Goal: Communication & Community: Answer question/provide support

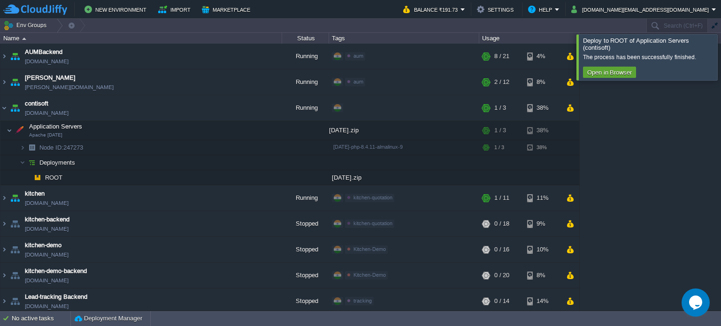
click at [720, 61] on div at bounding box center [732, 57] width 0 height 46
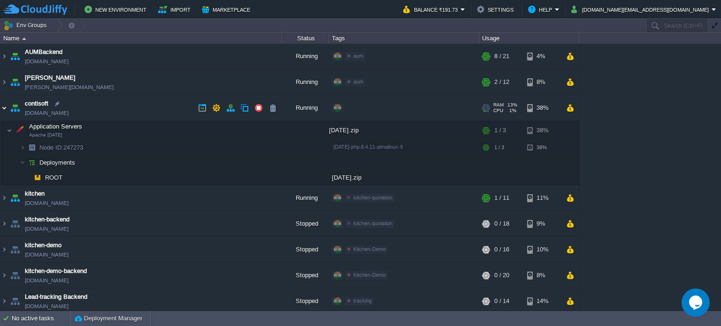
click at [2, 109] on img at bounding box center [4, 107] width 8 height 25
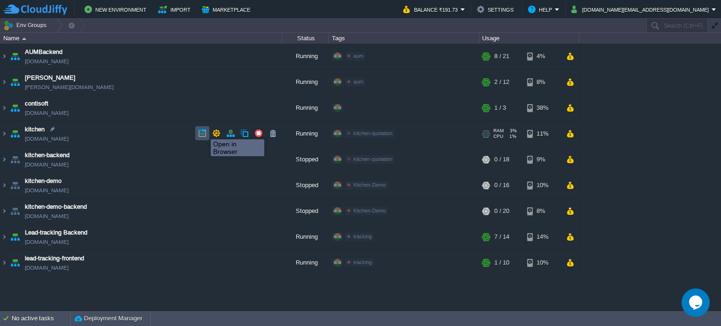
click at [204, 131] on button "button" at bounding box center [202, 133] width 8 height 8
click at [3, 133] on img at bounding box center [4, 133] width 8 height 25
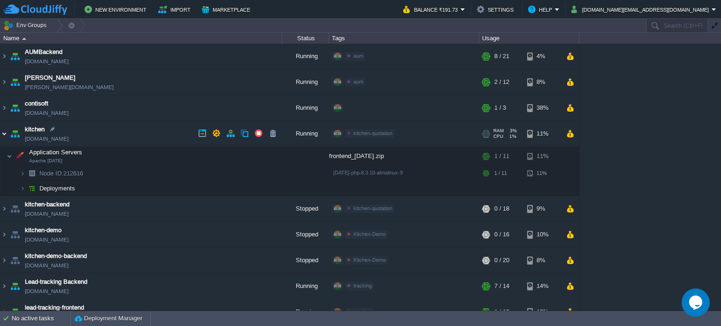
click at [3, 131] on img at bounding box center [4, 133] width 8 height 25
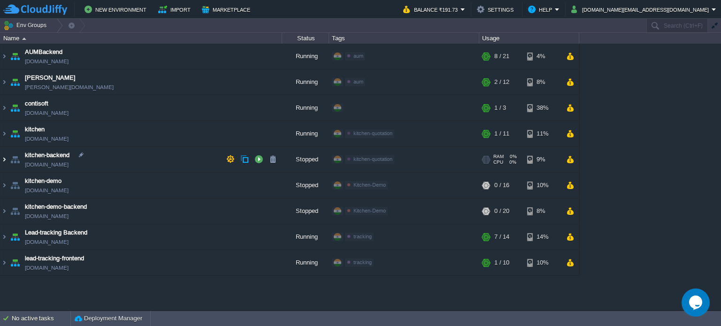
click at [5, 155] on img at bounding box center [4, 159] width 8 height 25
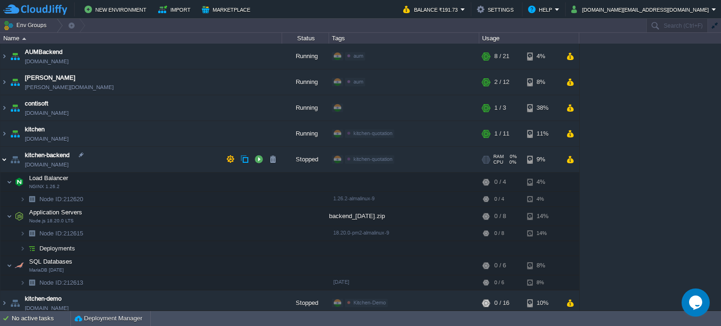
click at [3, 157] on img at bounding box center [4, 159] width 8 height 25
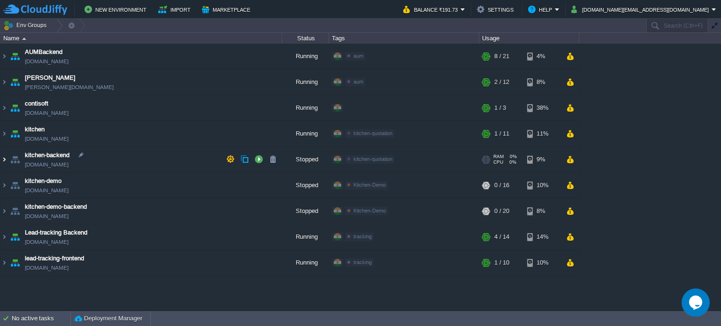
click at [3, 157] on img at bounding box center [4, 159] width 8 height 25
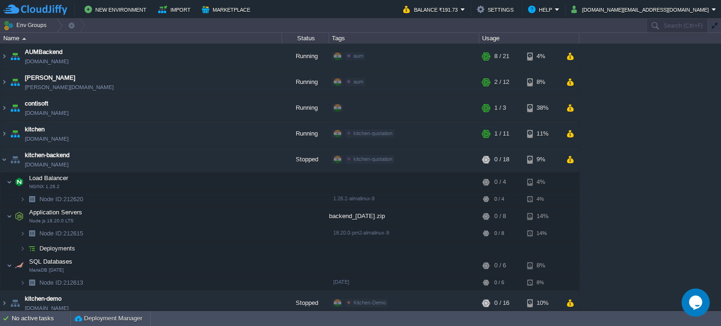
scroll to position [6, 0]
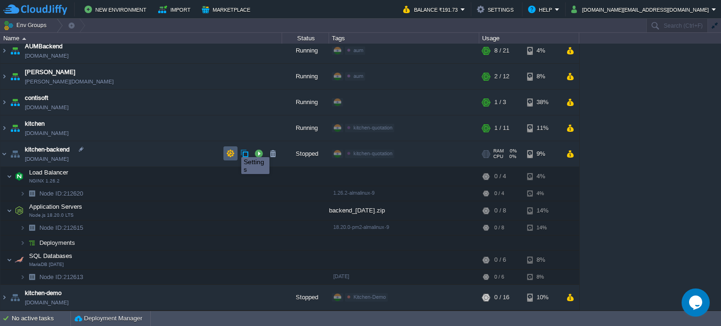
click at [231, 153] on button "button" at bounding box center [230, 153] width 8 height 8
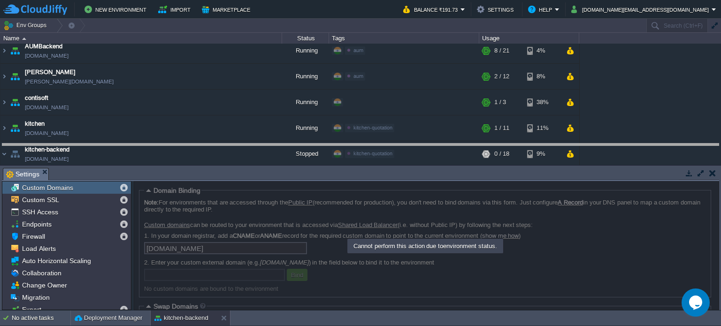
drag, startPoint x: 145, startPoint y: 180, endPoint x: 150, endPoint y: 155, distance: 24.9
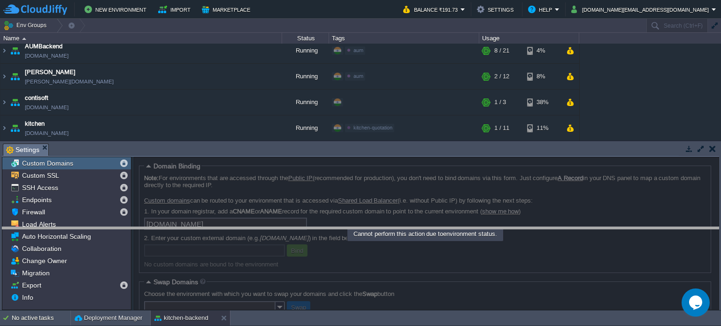
drag, startPoint x: 257, startPoint y: 154, endPoint x: 251, endPoint y: 238, distance: 83.7
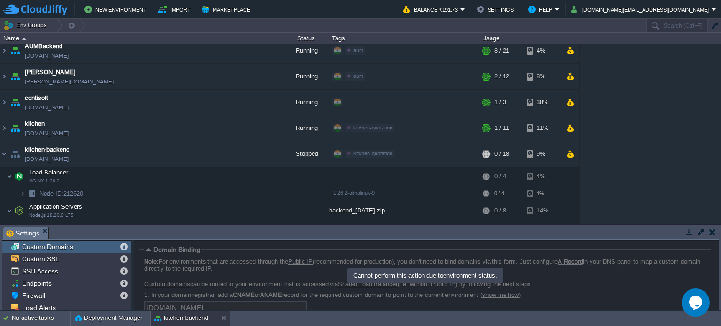
click at [692, 304] on icon "Chat widget" at bounding box center [695, 303] width 13 height 14
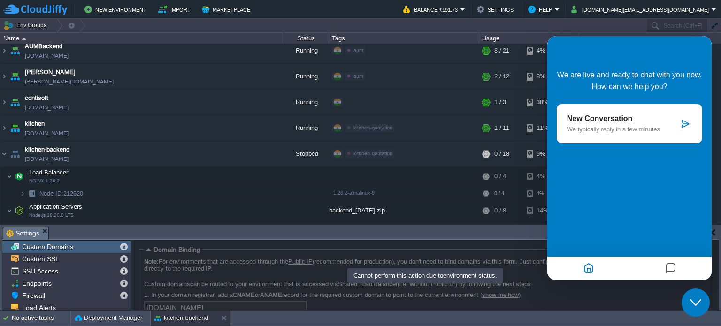
click at [630, 113] on div "New Conversation We typically reply in a few minutes" at bounding box center [628, 123] width 145 height 39
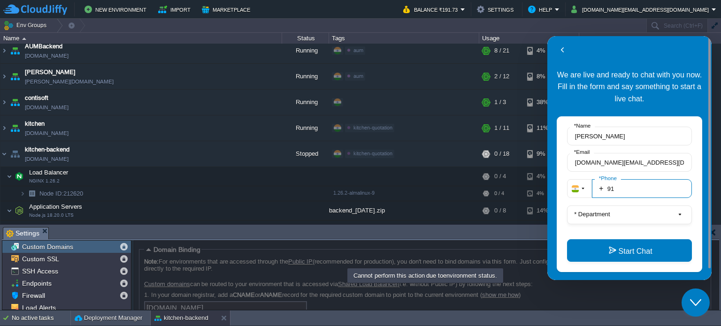
click at [629, 187] on input "91" at bounding box center [642, 188] width 100 height 19
type input "919823366045"
click at [617, 210] on button "* Department" at bounding box center [629, 214] width 125 height 19
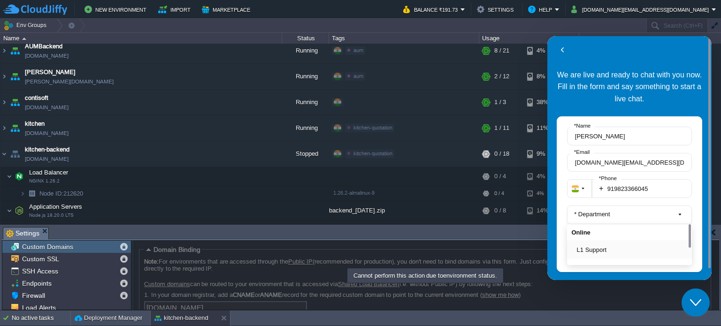
click at [608, 249] on button "L1 Support" at bounding box center [632, 250] width 111 height 10
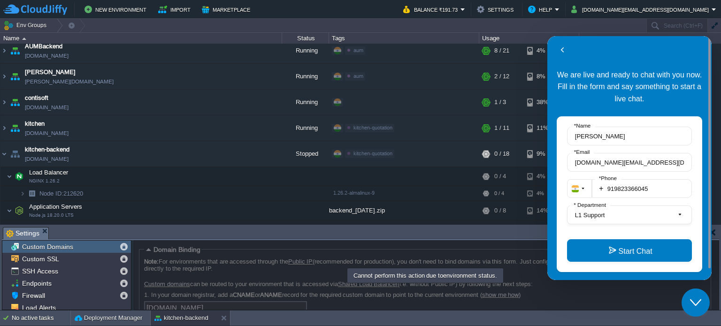
click at [608, 249] on button "Start Chat" at bounding box center [629, 250] width 125 height 23
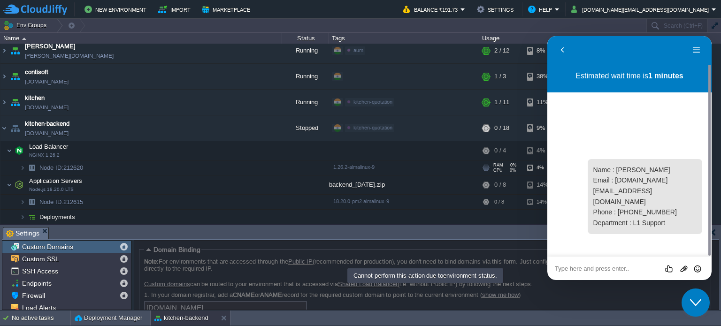
scroll to position [53, 0]
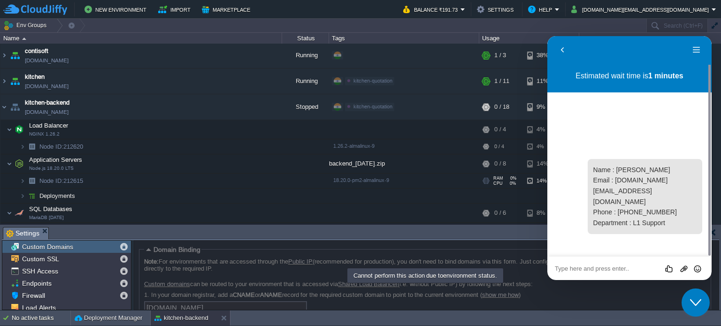
click at [84, 178] on span "Node ID: 212615" at bounding box center [61, 181] width 46 height 8
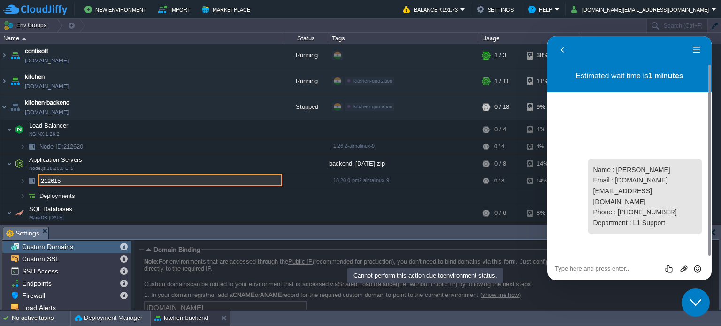
click at [84, 178] on input "212615" at bounding box center [159, 180] width 243 height 12
click at [584, 268] on textarea at bounding box center [628, 269] width 149 height 8
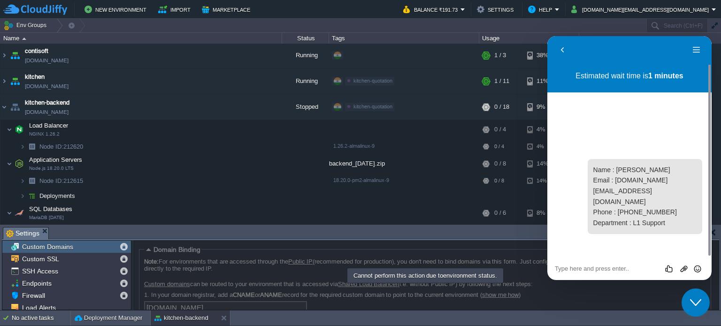
scroll to position [167, 0]
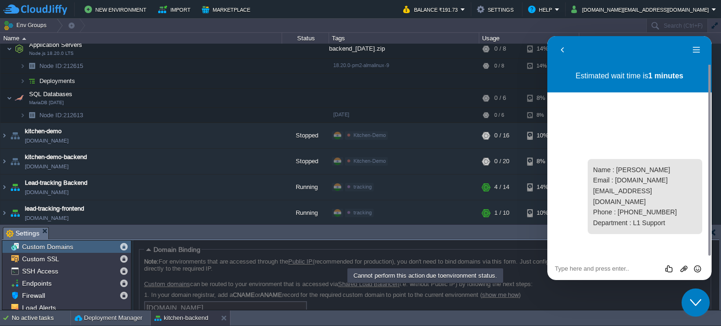
click at [612, 274] on div "Rate this chat Upload File Insert emoji" at bounding box center [629, 268] width 164 height 23
click at [611, 266] on textarea at bounding box center [628, 269] width 149 height 8
type textarea "hi"
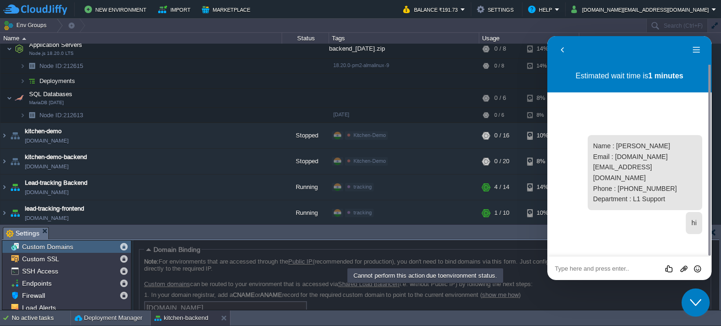
click at [612, 265] on textarea at bounding box center [628, 269] width 149 height 8
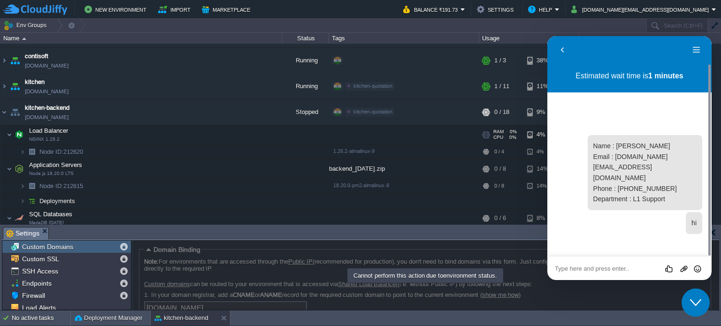
scroll to position [27, 0]
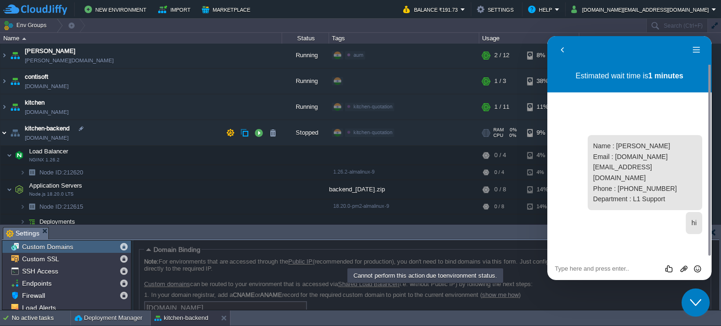
click at [3, 132] on img at bounding box center [4, 132] width 8 height 25
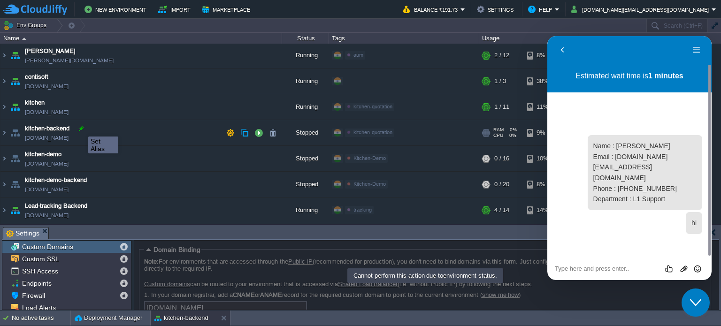
click at [81, 128] on div at bounding box center [81, 128] width 8 height 8
type input "kitchen-backend"
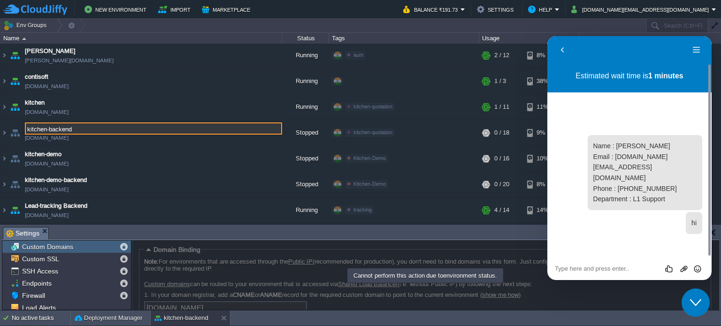
click at [84, 128] on input "kitchen-backend" at bounding box center [153, 128] width 257 height 12
click at [585, 269] on textarea at bounding box center [628, 269] width 149 height 8
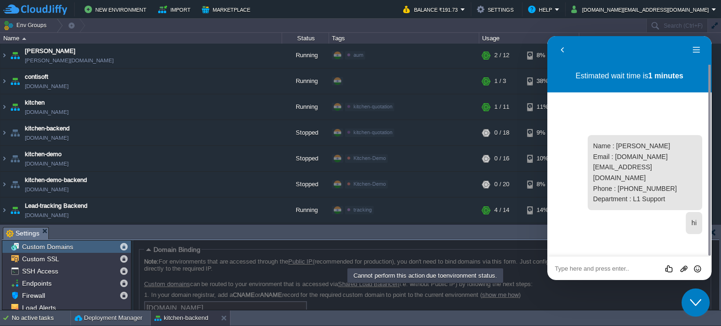
click at [585, 269] on textarea at bounding box center [628, 269] width 149 height 8
click at [699, 308] on button "Close Chat This icon closes the chat window." at bounding box center [695, 302] width 28 height 28
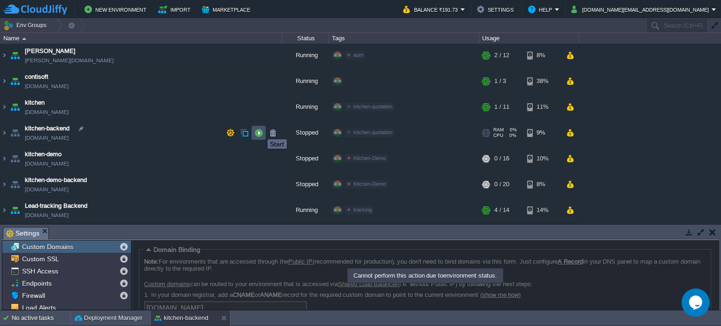
click at [260, 131] on button "button" at bounding box center [258, 133] width 8 height 8
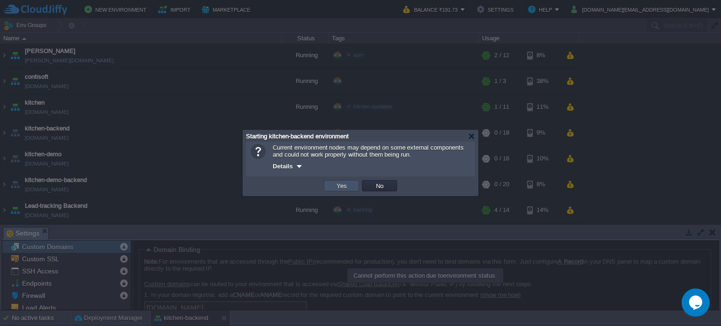
click at [343, 184] on button "Yes" at bounding box center [342, 186] width 16 height 8
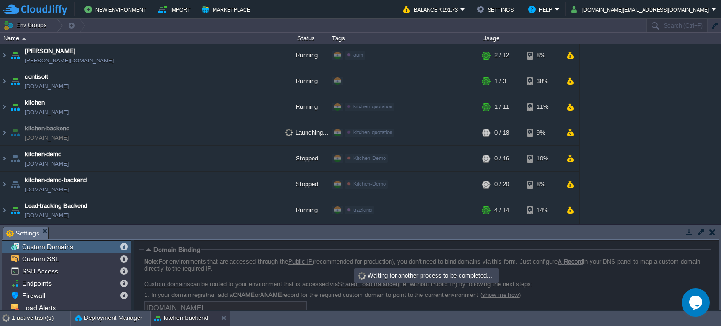
click at [714, 229] on button "button" at bounding box center [712, 232] width 7 height 8
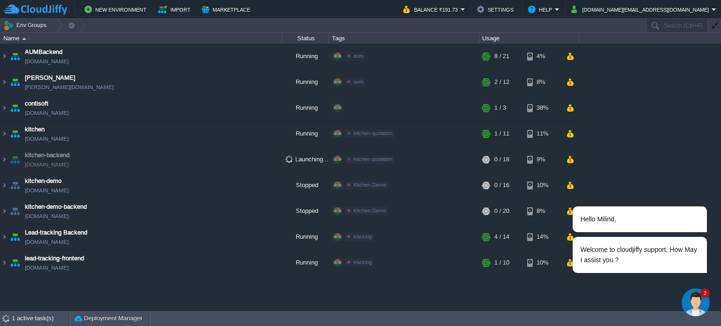
click at [702, 303] on img "Chat widget" at bounding box center [695, 302] width 28 height 28
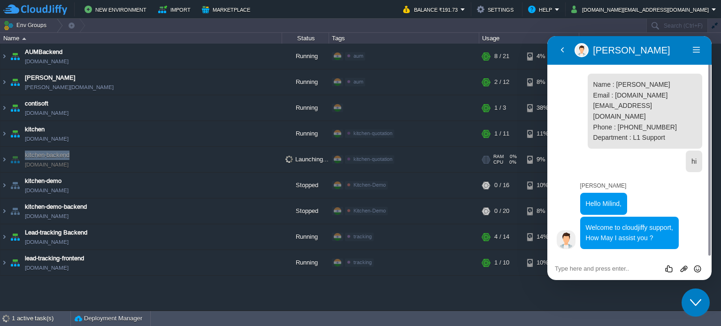
drag, startPoint x: 78, startPoint y: 152, endPoint x: 24, endPoint y: 154, distance: 54.5
click at [24, 154] on td "kitchen-backend [DOMAIN_NAME]" at bounding box center [140, 160] width 281 height 26
copy span "kitchen-backend"
click at [573, 268] on textarea at bounding box center [628, 269] width 149 height 8
paste textarea "kitchen-backend"
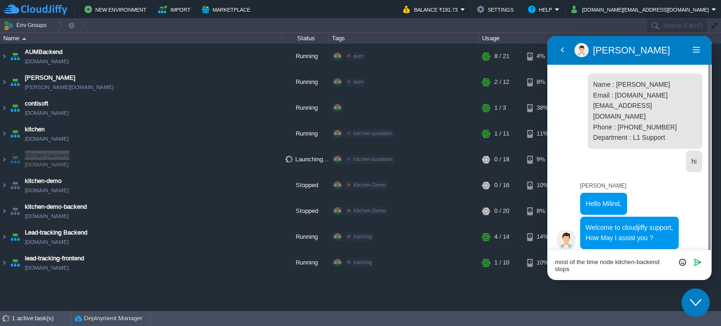
type textarea "most of the time node kitchen-backend stops"
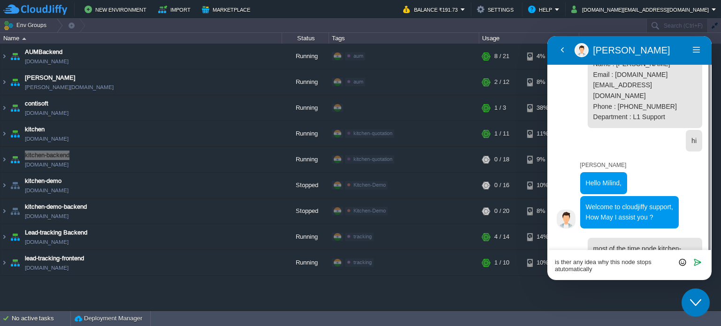
scroll to position [27, 0]
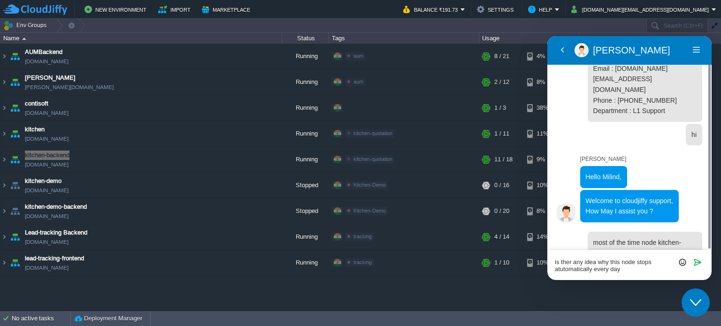
type textarea "is ther any idea why this node stops atutomatically every day"
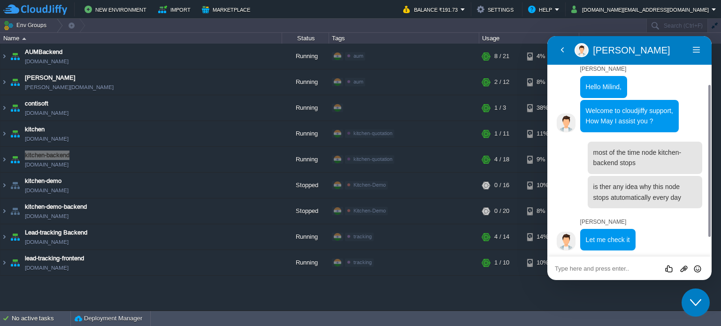
scroll to position [98, 0]
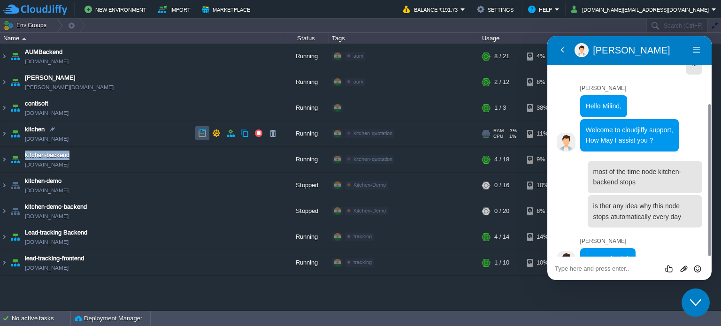
click at [200, 134] on button "button" at bounding box center [202, 133] width 8 height 8
click at [608, 265] on textarea at bounding box center [628, 269] width 149 height 8
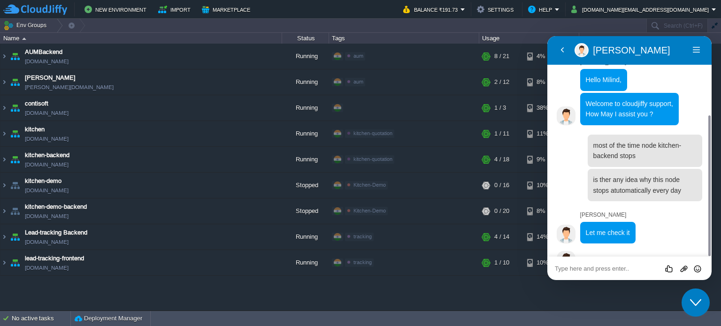
click at [513, 293] on div "AUMBackend [DOMAIN_NAME] Running aum Edit RAM 27% CPU 9% 8 / 21 4% aumtech [DOM…" at bounding box center [360, 177] width 721 height 267
click at [690, 301] on icon "Close Chat This icon closes the chat window." at bounding box center [695, 302] width 11 height 11
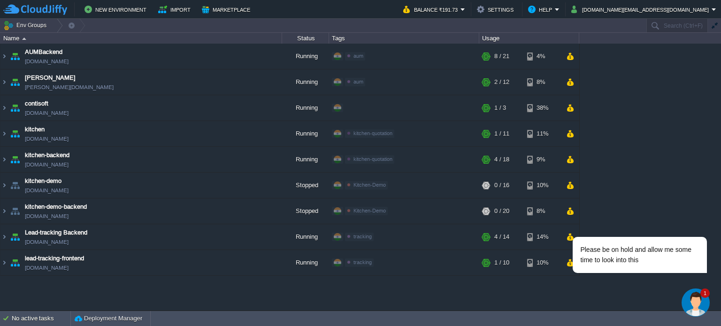
click at [691, 311] on img "Chat widget" at bounding box center [695, 302] width 28 height 28
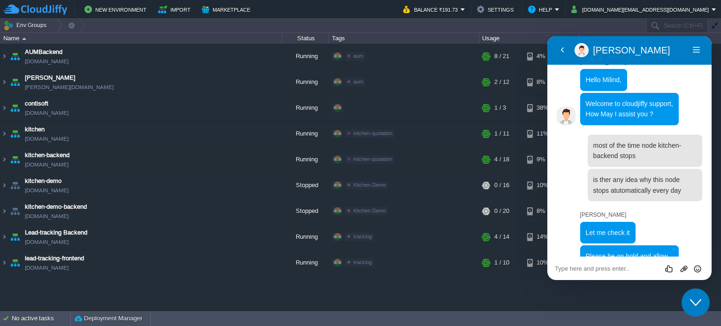
click at [624, 252] on span "Please be on hold and allow me some time to look into this" at bounding box center [628, 261] width 87 height 18
click at [597, 270] on textarea at bounding box center [628, 269] width 149 height 8
paste textarea "kitchen-backend"
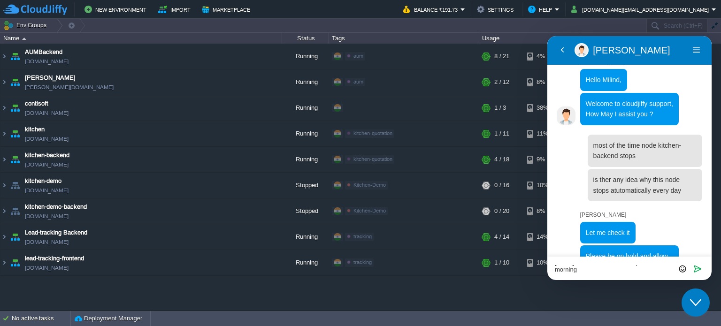
scroll to position [0, 0]
type textarea "[DATE] kitchen-backend is stop in morning ,"
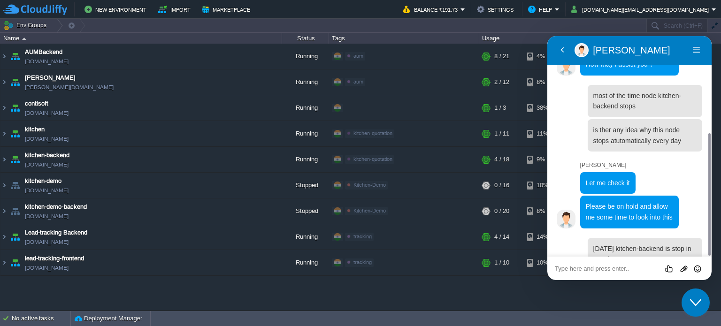
type textarea "I"
click at [471, 299] on div "AUMBackend [DOMAIN_NAME] Running aum Edit RAM 27% CPU 3% 8 / 21 4% aumtech [DOM…" at bounding box center [360, 177] width 721 height 267
click at [692, 306] on icon "Close Chat This icon closes the chat window." at bounding box center [695, 302] width 11 height 11
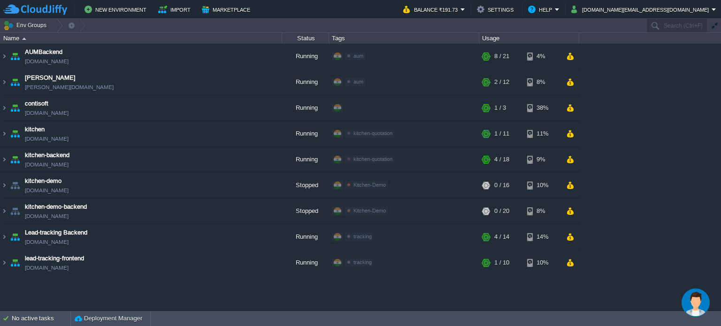
click at [432, 287] on div "AUMBackend [DOMAIN_NAME] Running aum Edit RAM 27% CPU 6% 8 / 21 4% aumtech [DOM…" at bounding box center [360, 177] width 721 height 267
click at [202, 108] on button "button" at bounding box center [202, 108] width 8 height 8
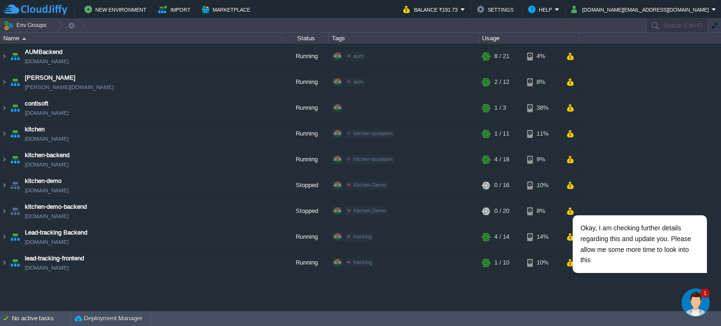
click at [692, 306] on img "Chat widget" at bounding box center [695, 302] width 28 height 28
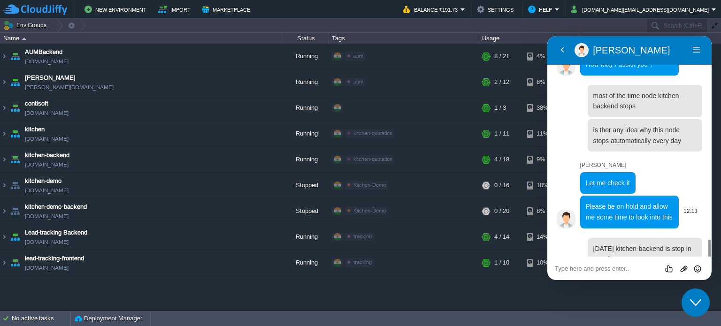
scroll to position [258, 0]
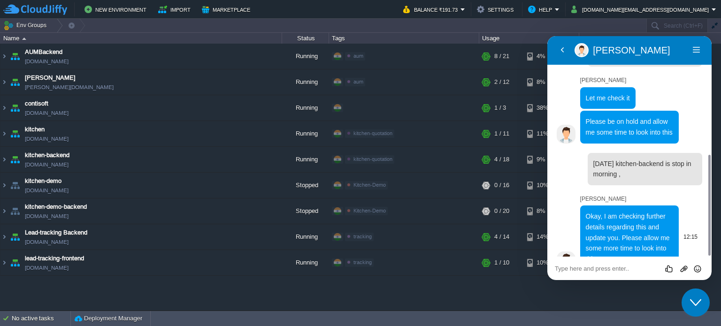
click at [630, 225] on span "Okay, I am checking further details regarding this and update you. Please allow…" at bounding box center [627, 238] width 84 height 50
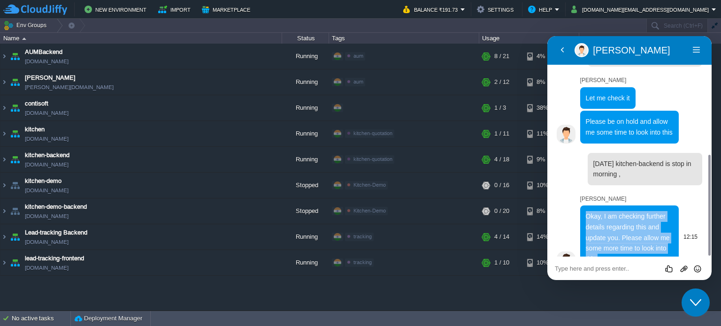
click at [630, 225] on span "Okay, I am checking further details regarding this and update you. Please allow…" at bounding box center [627, 238] width 84 height 50
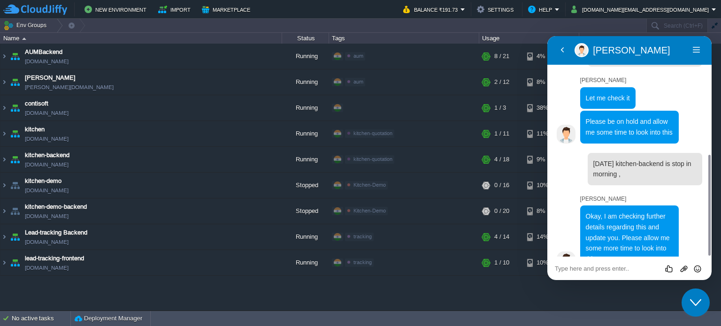
click at [601, 267] on textarea at bounding box center [628, 269] width 149 height 8
type textarea "ok"
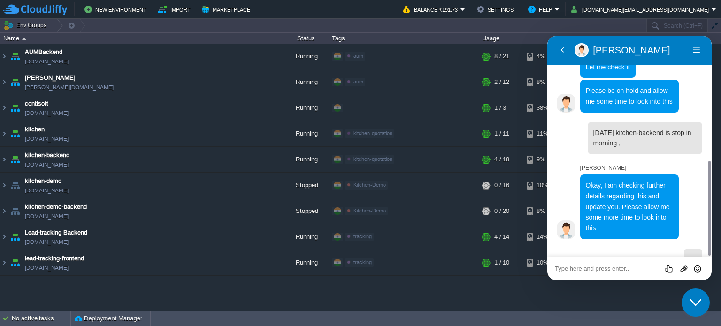
click at [602, 265] on textarea at bounding box center [628, 269] width 149 height 8
click at [698, 303] on icon "Chat widget" at bounding box center [695, 302] width 11 height 7
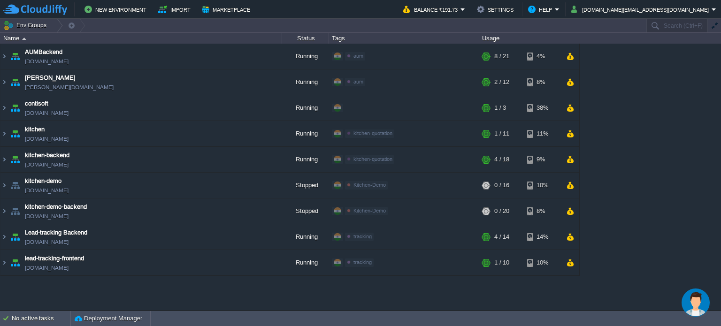
click at [686, 305] on img "Chat widget" at bounding box center [695, 302] width 28 height 28
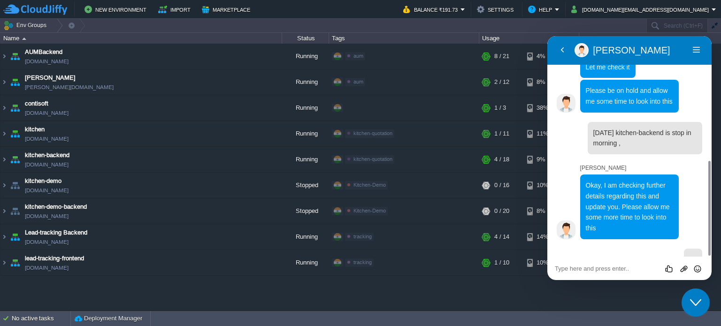
click at [691, 304] on icon "Close Chat This icon closes the chat window." at bounding box center [695, 302] width 11 height 11
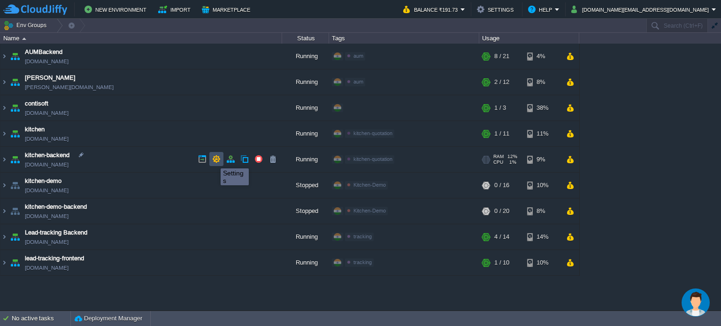
click at [213, 160] on button "button" at bounding box center [216, 159] width 8 height 8
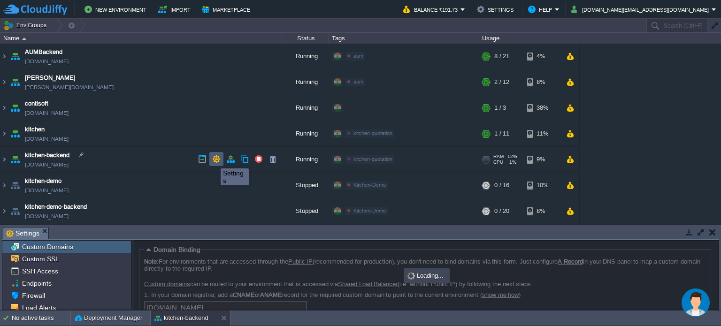
scroll to position [60, 0]
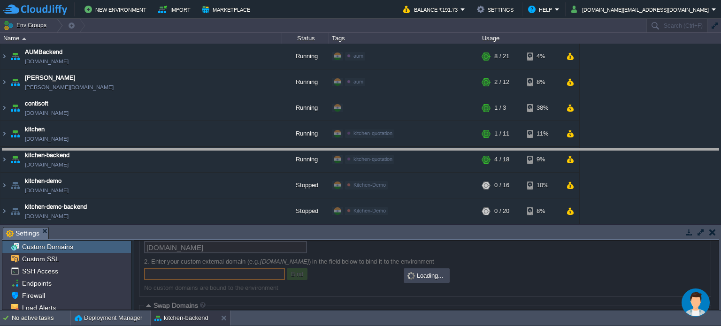
drag, startPoint x: 271, startPoint y: 238, endPoint x: 268, endPoint y: 153, distance: 84.5
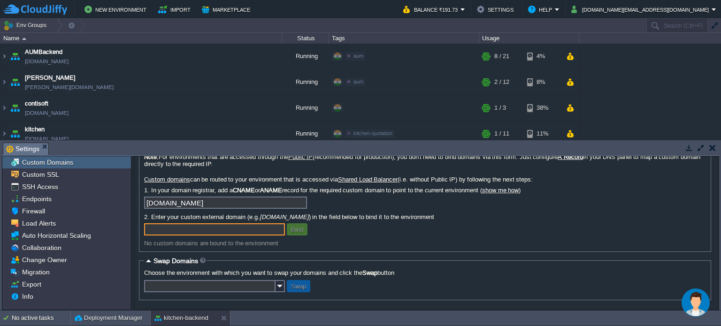
scroll to position [22, 0]
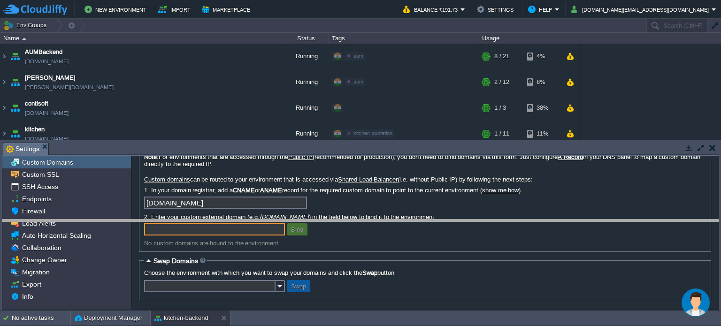
drag, startPoint x: 182, startPoint y: 154, endPoint x: 180, endPoint y: 231, distance: 77.0
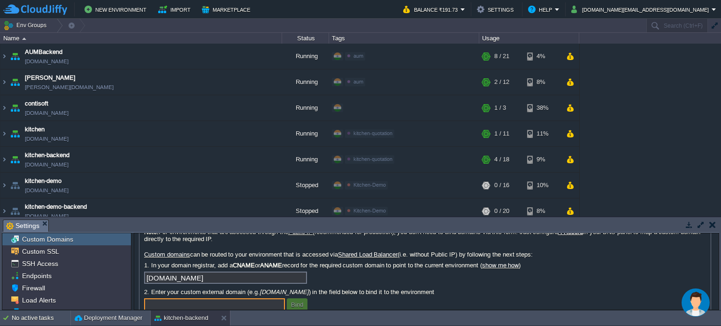
click at [712, 223] on button "button" at bounding box center [712, 224] width 7 height 8
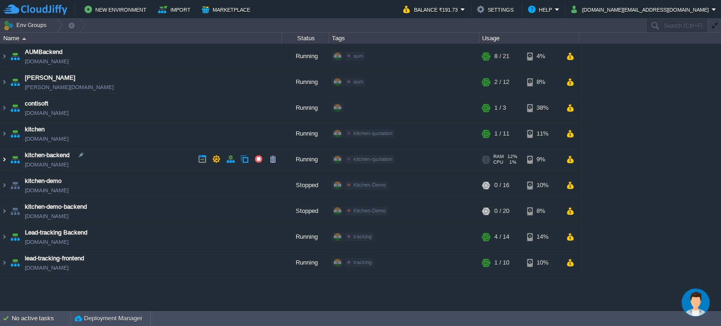
click at [4, 160] on img at bounding box center [4, 159] width 8 height 25
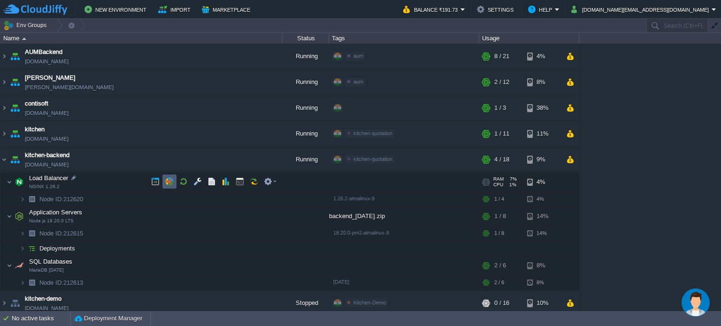
click at [171, 183] on button "button" at bounding box center [169, 181] width 8 height 8
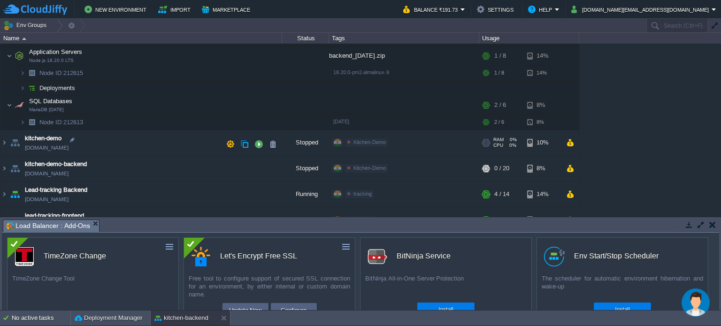
scroll to position [175, 0]
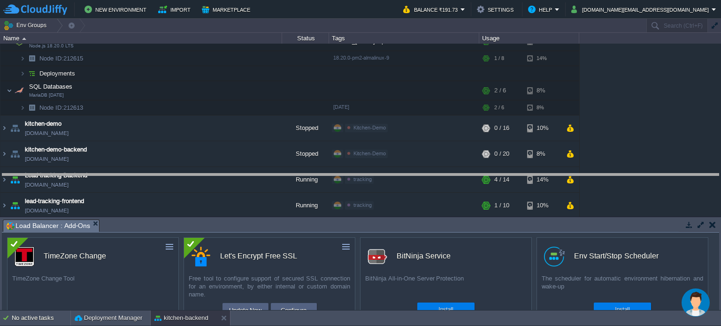
drag, startPoint x: 311, startPoint y: 231, endPoint x: 310, endPoint y: 185, distance: 46.0
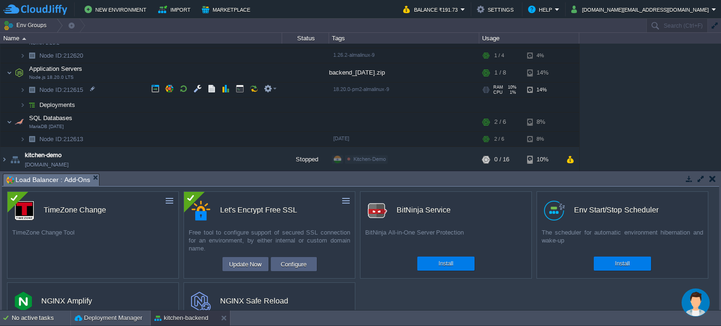
scroll to position [128, 0]
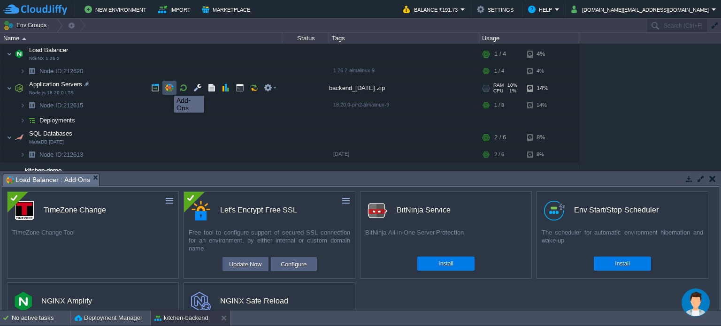
click at [167, 87] on button "button" at bounding box center [169, 88] width 8 height 8
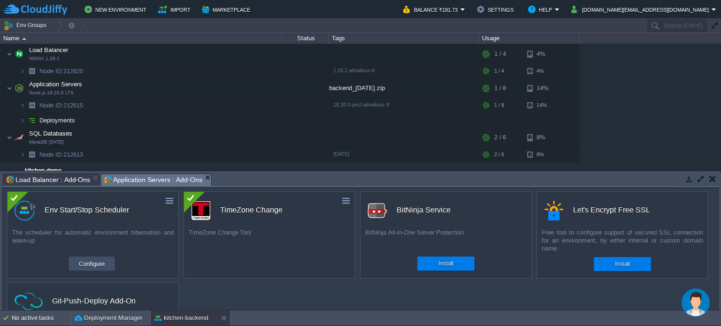
click at [91, 264] on button "Configure" at bounding box center [91, 263] width 31 height 11
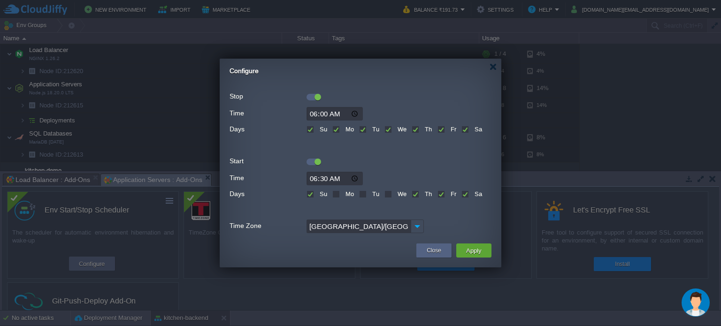
click at [343, 195] on label "Mo" at bounding box center [348, 193] width 11 height 7
click at [336, 195] on input "Mo" at bounding box center [335, 195] width 6 height 6
checkbox input "true"
click at [370, 195] on label "Tu" at bounding box center [374, 193] width 9 height 7
click at [364, 195] on input "Tu" at bounding box center [362, 195] width 6 height 6
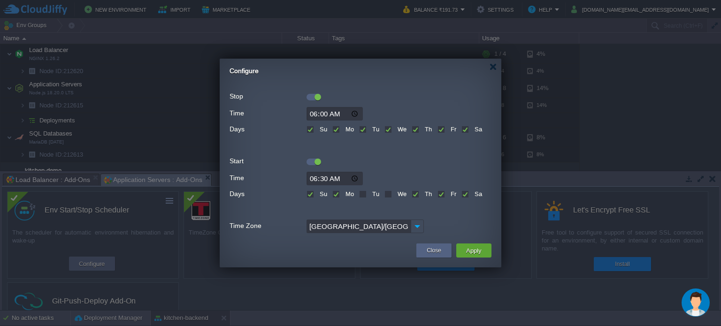
checkbox input "true"
drag, startPoint x: 388, startPoint y: 193, endPoint x: 377, endPoint y: 214, distance: 23.5
click at [395, 194] on label "We" at bounding box center [400, 193] width 11 height 7
click at [388, 194] on input "We" at bounding box center [387, 195] width 6 height 6
checkbox input "true"
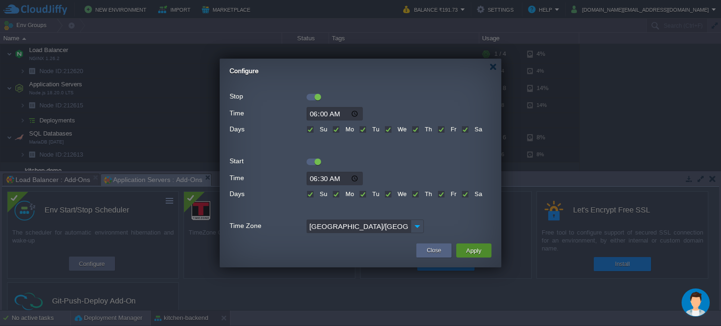
click at [479, 250] on button "Apply" at bounding box center [473, 250] width 21 height 11
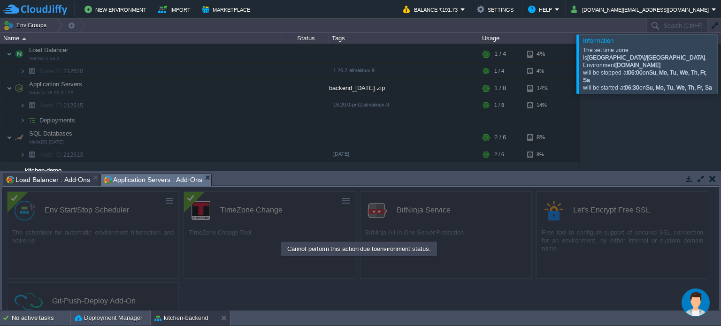
scroll to position [104, 0]
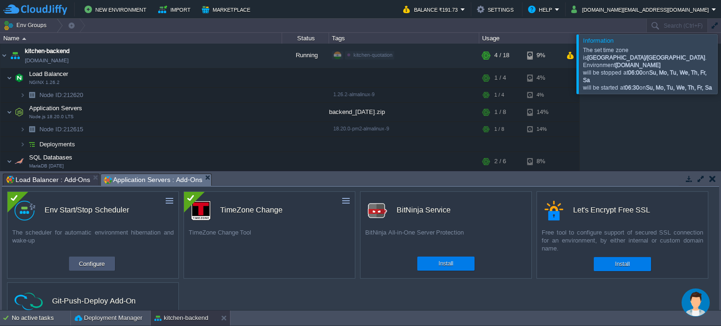
click at [99, 261] on button "Configure" at bounding box center [91, 263] width 31 height 11
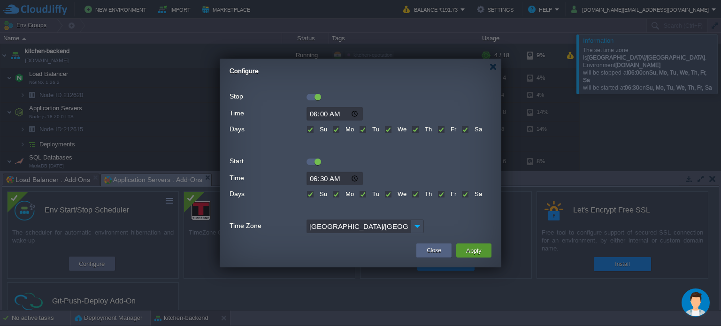
click at [478, 252] on button "Apply" at bounding box center [473, 250] width 21 height 11
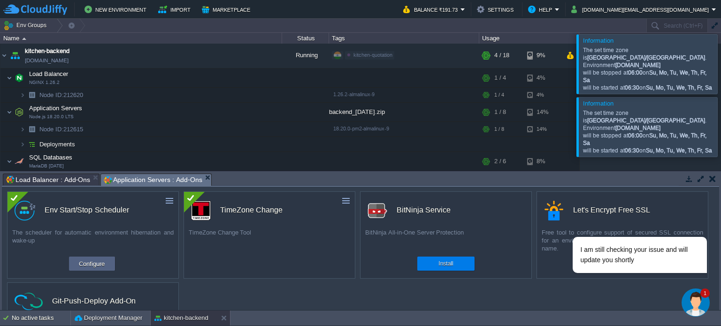
click at [700, 305] on img "Chat widget" at bounding box center [695, 302] width 28 height 28
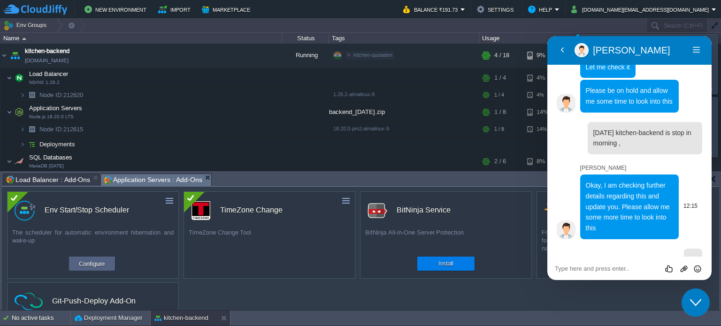
click at [637, 182] on span "Okay, I am checking further details regarding this and update you. Please allow…" at bounding box center [627, 207] width 84 height 50
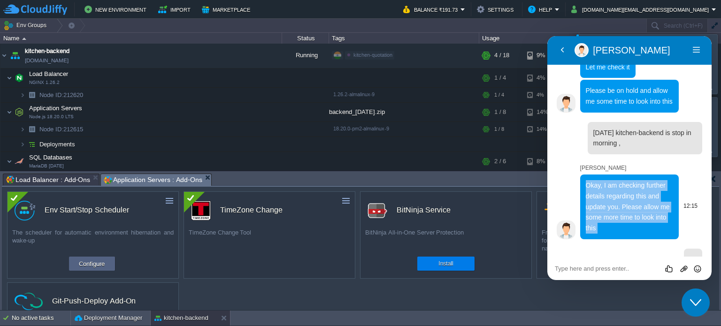
click at [637, 182] on span "Okay, I am checking further details regarding this and update you. Please allow…" at bounding box center [627, 207] width 84 height 50
click at [627, 180] on p "Okay, I am checking further details regarding this and update you. Please allow…" at bounding box center [629, 206] width 88 height 53
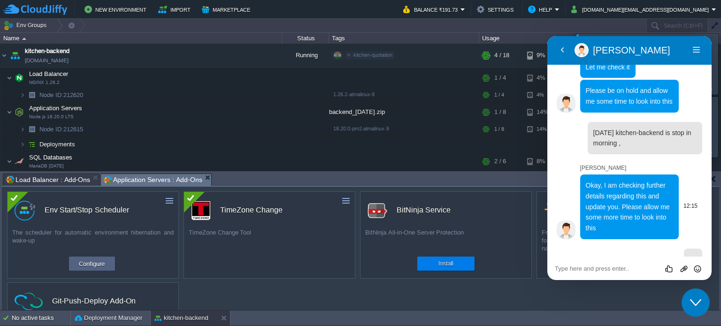
click at [618, 182] on span "Okay, I am checking further details regarding this and update you. Please allow…" at bounding box center [627, 207] width 84 height 50
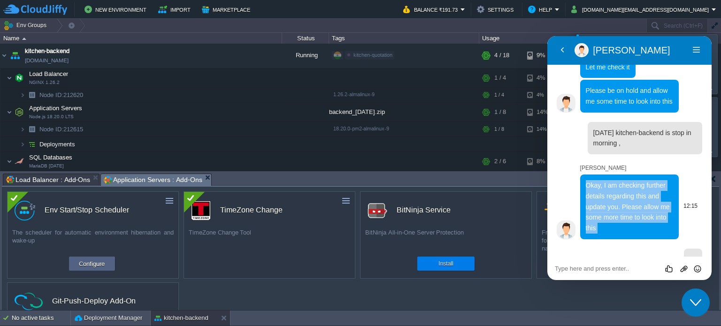
click at [618, 182] on span "Okay, I am checking further details regarding this and update you. Please allow…" at bounding box center [627, 207] width 84 height 50
click at [615, 190] on p "Okay, I am checking further details regarding this and update you. Please allow…" at bounding box center [629, 206] width 88 height 53
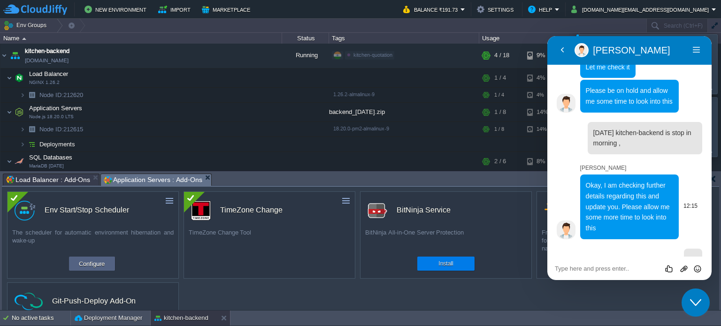
click at [633, 189] on span "Okay, I am checking further details regarding this and update you. Please allow…" at bounding box center [627, 207] width 84 height 50
click at [609, 269] on textarea at bounding box center [628, 269] width 149 height 8
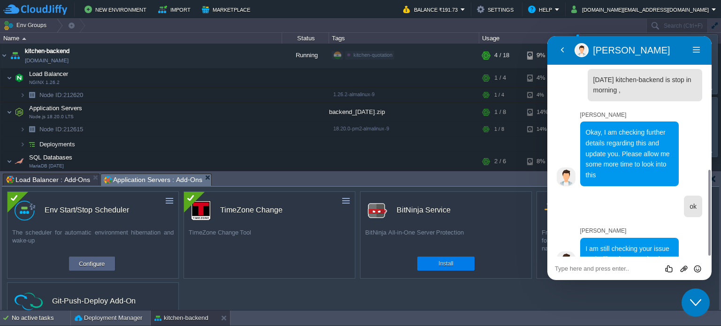
click at [695, 303] on icon "Close Chat This icon closes the chat window." at bounding box center [695, 302] width 11 height 11
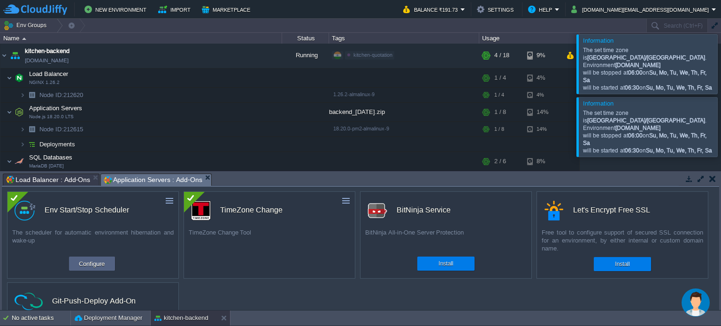
click at [714, 179] on button "button" at bounding box center [712, 179] width 7 height 8
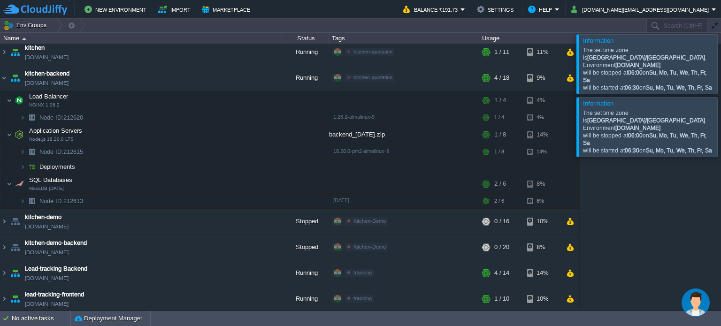
click at [720, 129] on div at bounding box center [732, 126] width 0 height 59
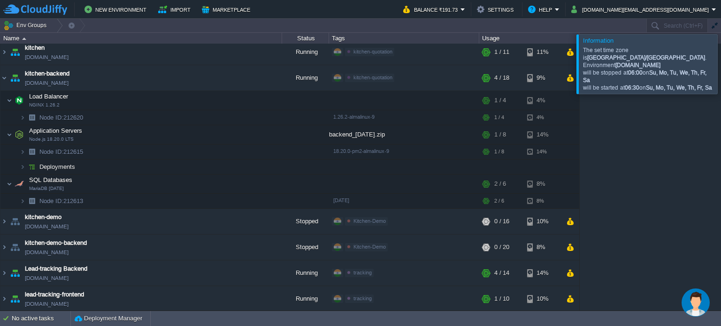
click at [720, 64] on div at bounding box center [732, 63] width 0 height 59
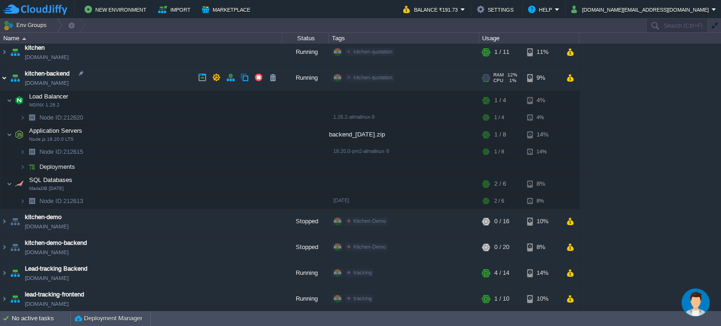
click at [2, 78] on img at bounding box center [4, 77] width 8 height 25
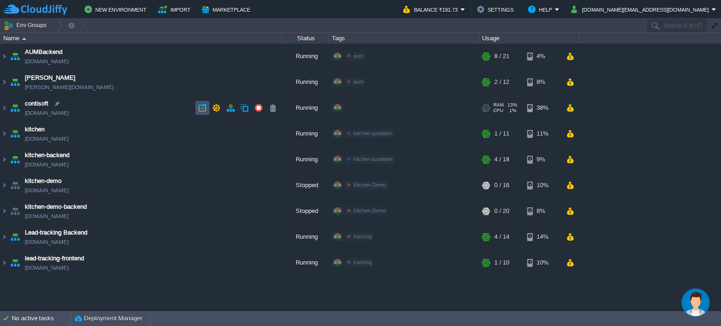
click at [203, 107] on button "button" at bounding box center [202, 108] width 8 height 8
click at [698, 307] on img "Chat widget" at bounding box center [695, 302] width 28 height 28
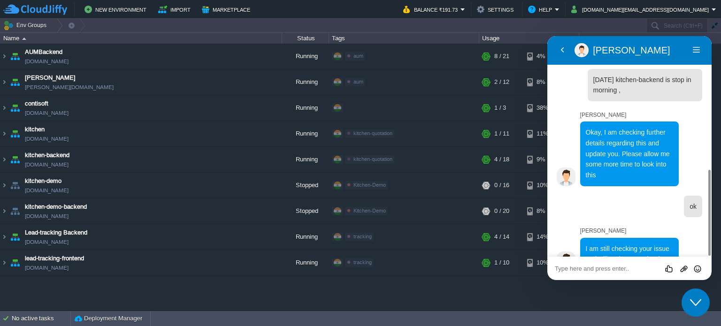
click at [615, 269] on textarea at bounding box center [628, 269] width 149 height 8
type textarea "okay"
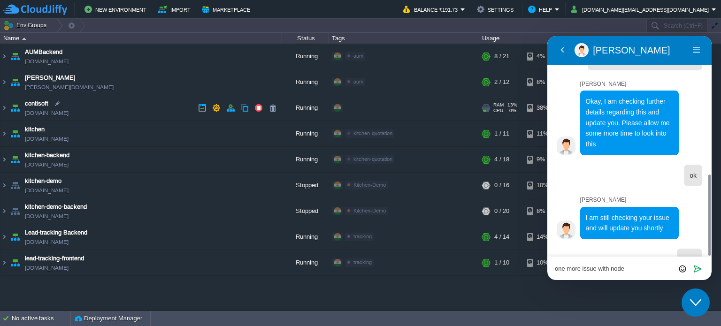
type textarea "one more issue with node"
click at [40, 103] on span "contisoft" at bounding box center [36, 103] width 23 height 9
type input "contisoft"
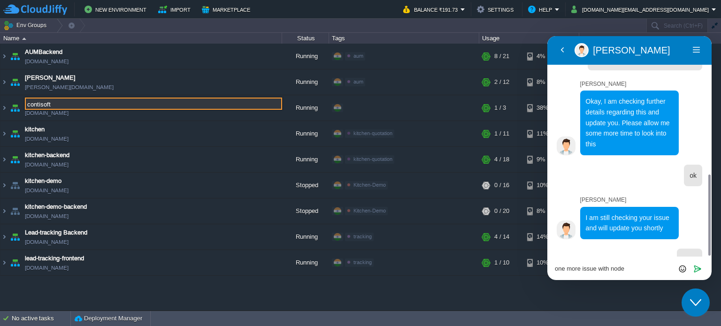
click at [40, 103] on input "contisoft" at bounding box center [153, 104] width 257 height 12
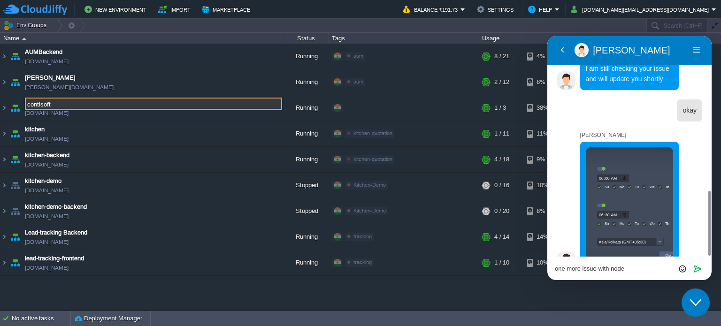
click at [649, 267] on textarea "one more issue with node" at bounding box center [628, 269] width 149 height 8
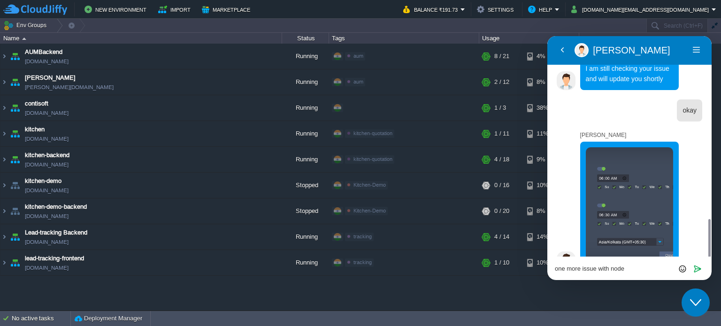
scroll to position [549, 0]
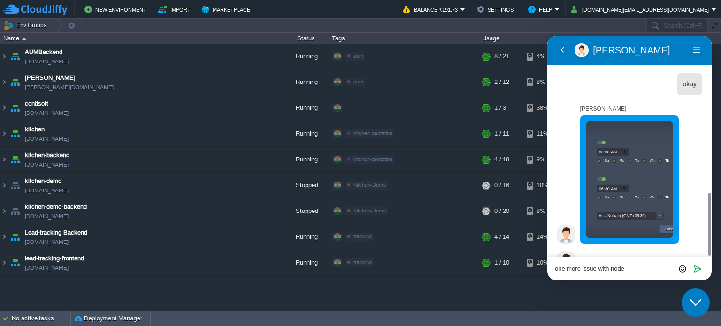
click at [648, 272] on textarea "one more issue with node" at bounding box center [628, 269] width 149 height 8
click at [648, 272] on textarea "one more issue with node contisoft" at bounding box center [628, 269] width 149 height 8
type textarea "one more issue with node contisoft"
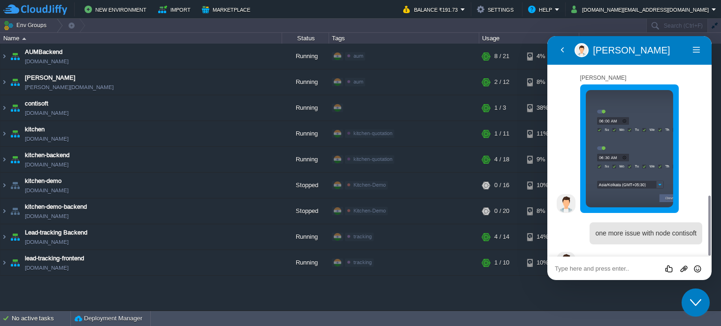
click at [609, 271] on textarea at bounding box center [628, 269] width 149 height 8
click at [619, 272] on textarea at bounding box center [628, 269] width 149 height 8
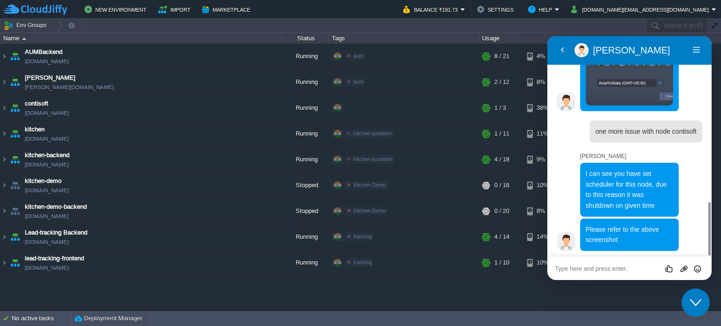
scroll to position [662, 0]
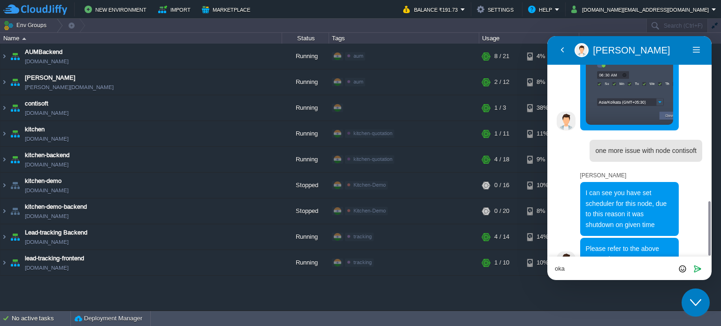
type textarea "oka"
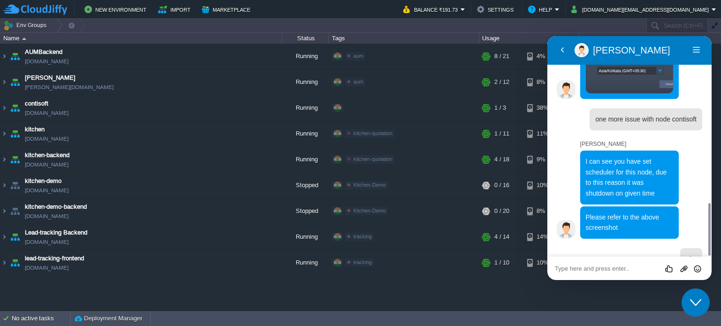
scroll to position [600, 0]
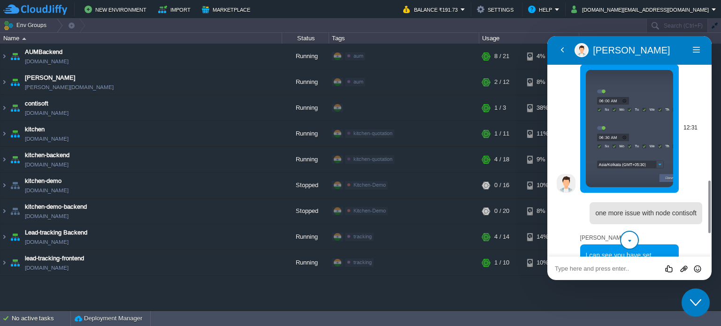
click at [619, 132] on img at bounding box center [629, 128] width 88 height 117
click at [647, 209] on span "one more issue with node contisoft" at bounding box center [645, 213] width 101 height 8
copy span "one more issue with node contisoft"
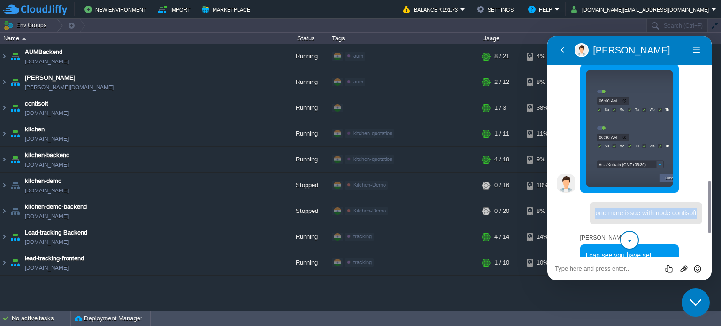
click at [605, 267] on textarea at bounding box center [628, 269] width 149 height 8
paste textarea "one more issue with node contisoft"
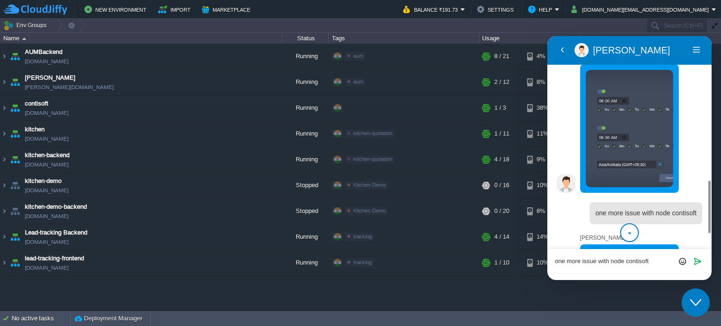
type textarea "one more issue with node contisoft"
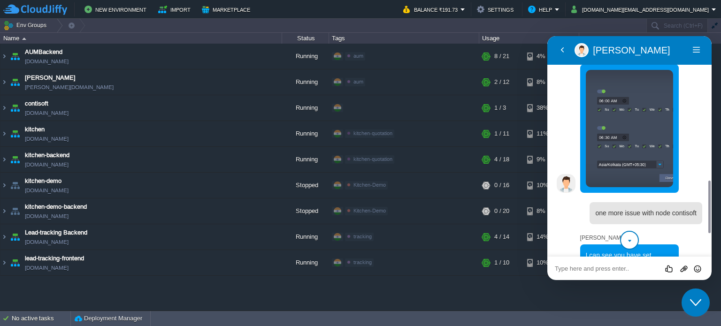
scroll to position [717, 0]
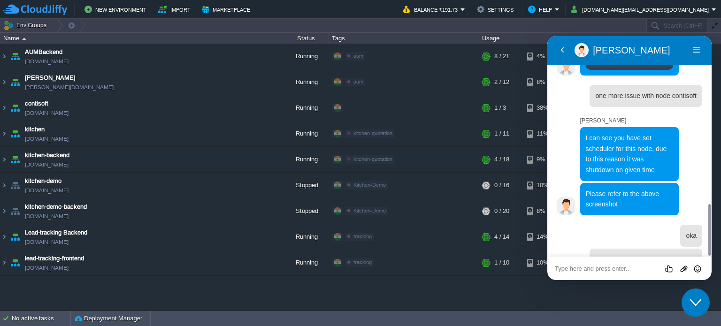
click at [610, 270] on textarea at bounding box center [628, 269] width 149 height 8
click at [599, 271] on textarea at bounding box center [628, 269] width 149 height 8
click at [613, 266] on textarea at bounding box center [628, 269] width 149 height 8
type textarea "Sahksh will explain you the issue"
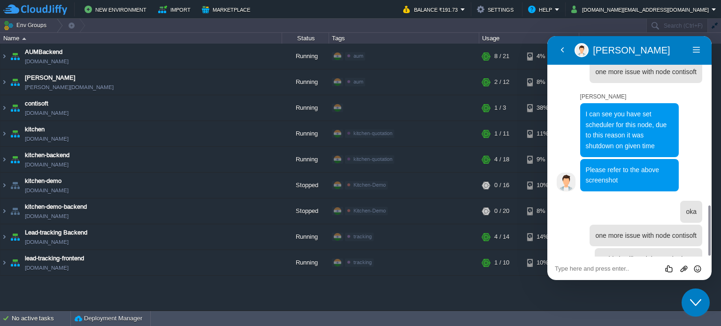
click at [453, 300] on div "AUMBackend [DOMAIN_NAME] Running aum Edit RAM 27% CPU 2% 8 / 21 4% aumtech [DOM…" at bounding box center [360, 177] width 721 height 267
click at [693, 302] on icon "Chat widget" at bounding box center [695, 302] width 11 height 7
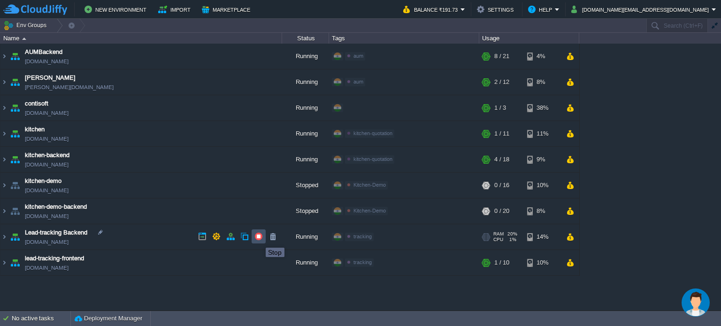
click at [258, 239] on button "button" at bounding box center [258, 236] width 8 height 8
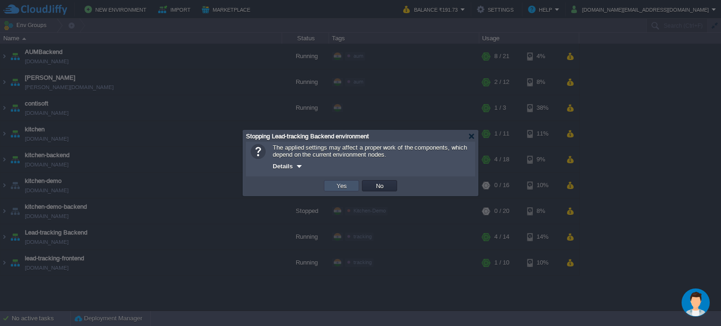
click at [342, 185] on button "Yes" at bounding box center [342, 186] width 16 height 8
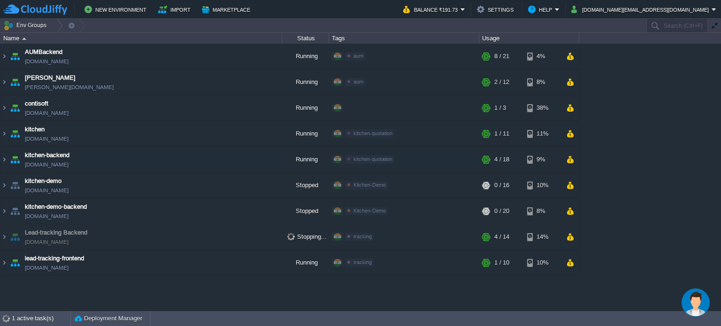
click at [698, 306] on img "Chat widget" at bounding box center [695, 302] width 28 height 28
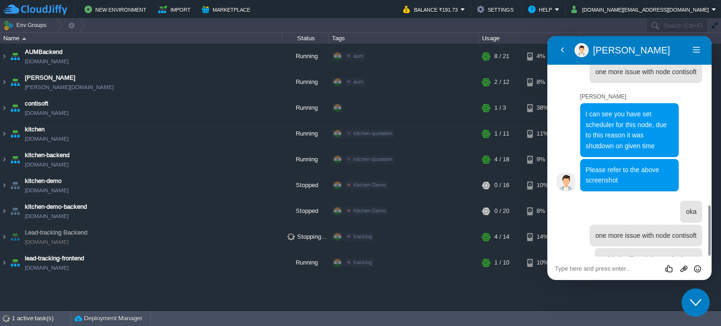
click at [698, 306] on icon "Close Chat This icon closes the chat window." at bounding box center [695, 302] width 11 height 11
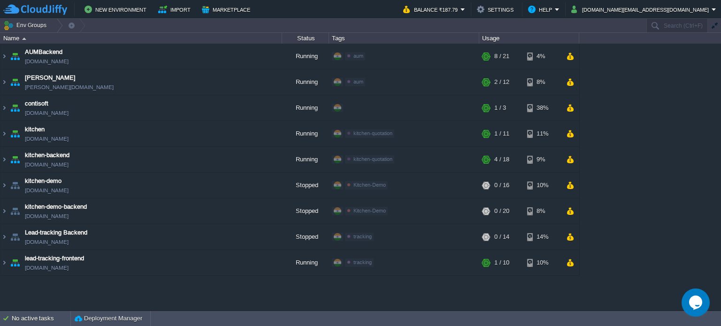
click at [698, 302] on icon "Chat widget" at bounding box center [695, 303] width 13 height 14
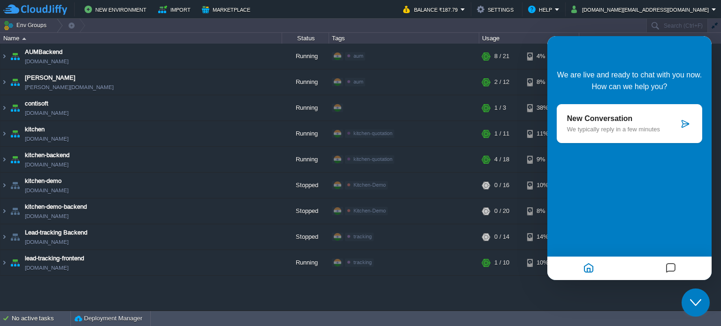
click at [698, 306] on icon "Close Chat This icon closes the chat window." at bounding box center [695, 302] width 11 height 11
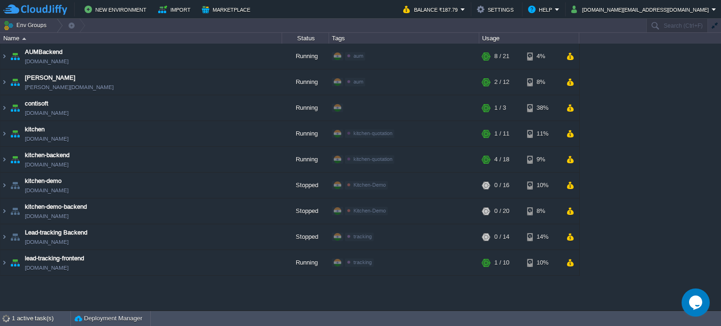
click at [694, 301] on icon "Chat widget" at bounding box center [695, 303] width 13 height 14
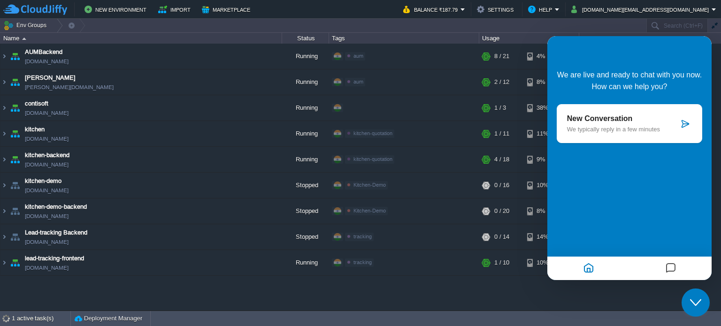
click at [700, 307] on icon "Close Chat This icon closes the chat window." at bounding box center [695, 302] width 11 height 11
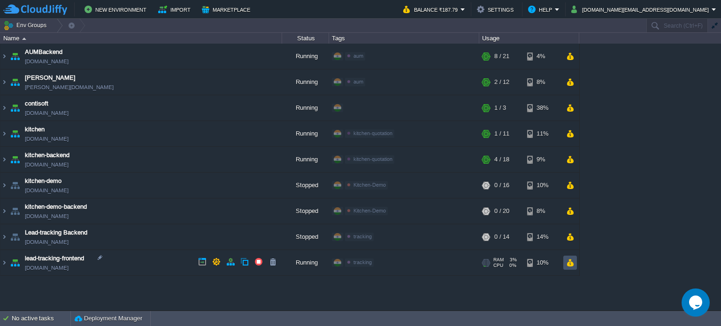
click at [571, 262] on button "button" at bounding box center [570, 262] width 8 height 8
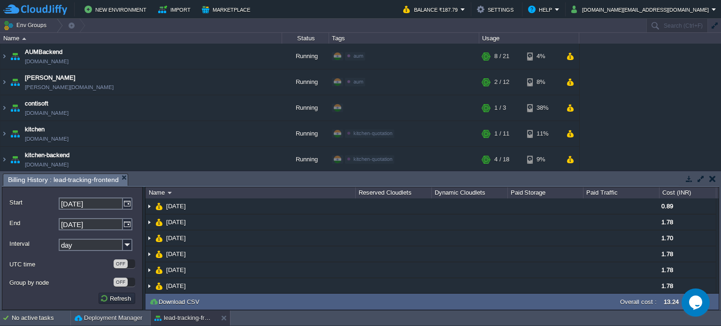
click at [709, 176] on button "button" at bounding box center [712, 179] width 7 height 8
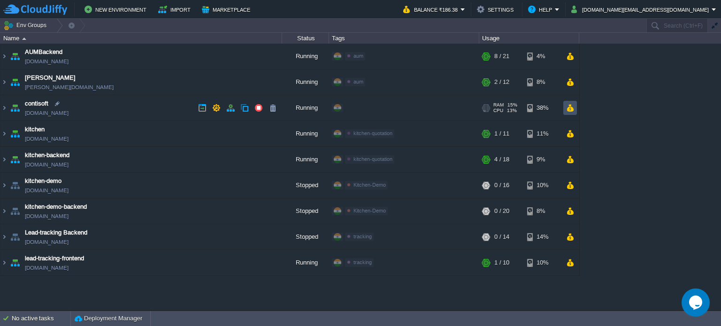
click at [571, 109] on button "button" at bounding box center [570, 108] width 8 height 8
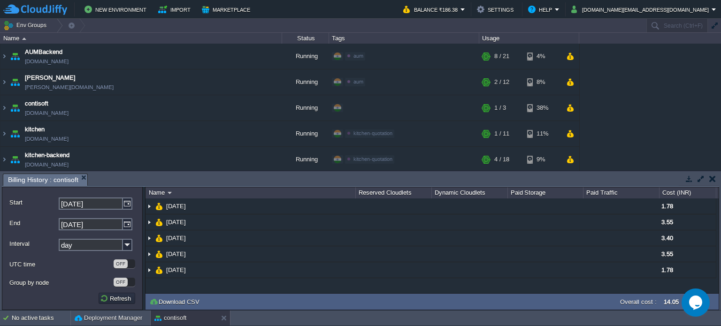
click at [710, 178] on button "button" at bounding box center [712, 179] width 7 height 8
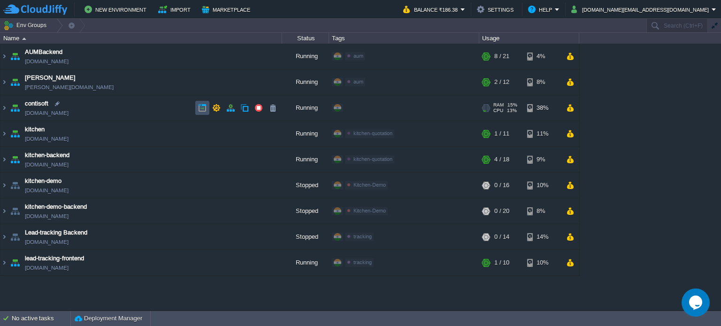
click at [201, 108] on button "button" at bounding box center [202, 108] width 8 height 8
click at [694, 301] on icon "Chat widget" at bounding box center [695, 303] width 13 height 14
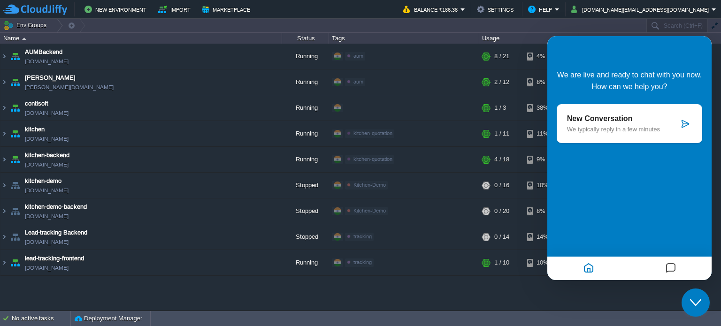
click at [603, 130] on p "We typically reply in a few minutes" at bounding box center [623, 129] width 112 height 7
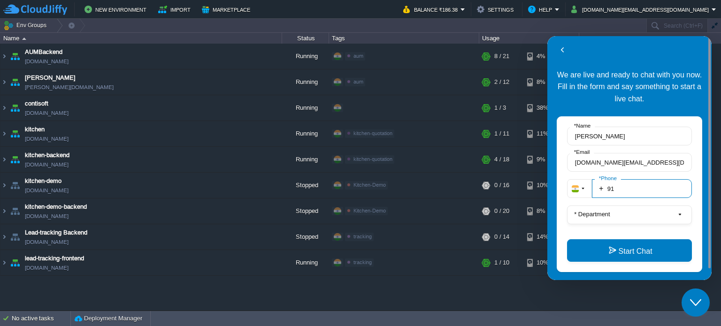
click at [627, 190] on input "91" at bounding box center [642, 188] width 100 height 19
type input "919823366045"
click at [618, 217] on button "* Department" at bounding box center [629, 214] width 125 height 19
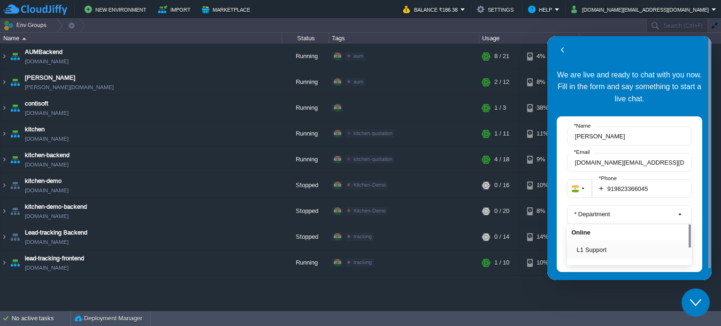
click at [602, 253] on button "L1 Support" at bounding box center [632, 250] width 111 height 10
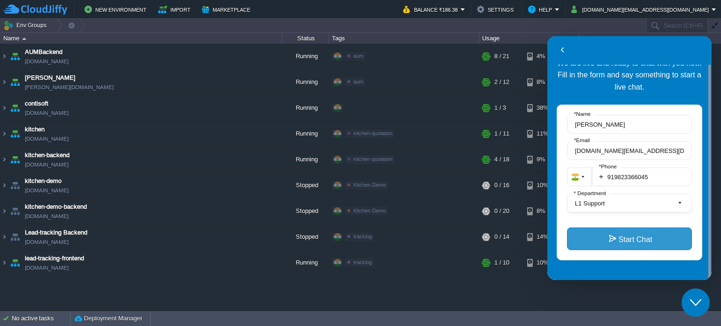
click at [606, 240] on button "Start Chat" at bounding box center [629, 239] width 125 height 23
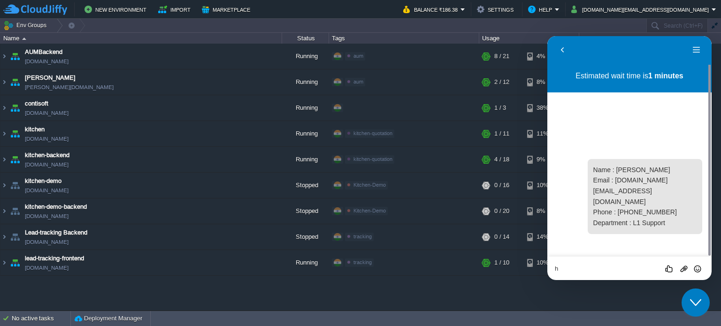
type textarea "hi"
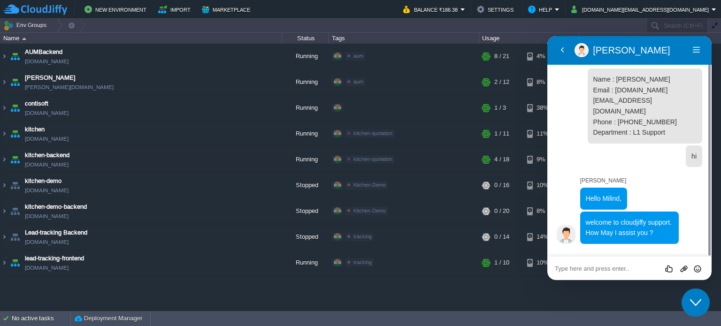
scroll to position [1, 0]
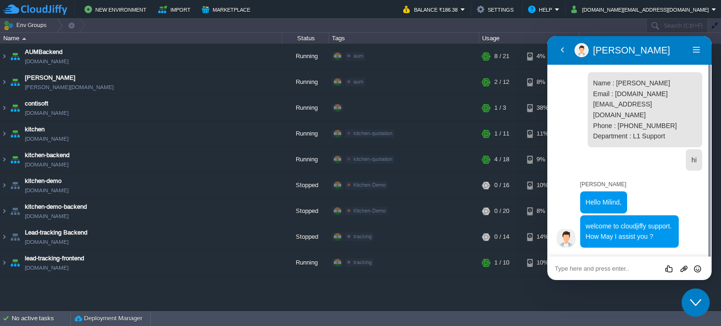
click at [594, 268] on textarea at bounding box center [628, 269] width 149 height 8
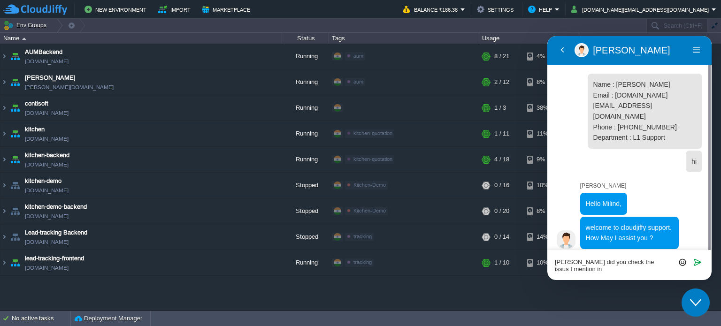
scroll to position [0, 0]
type textarea "[PERSON_NAME] did you check the issus I mention in previous chat ?"
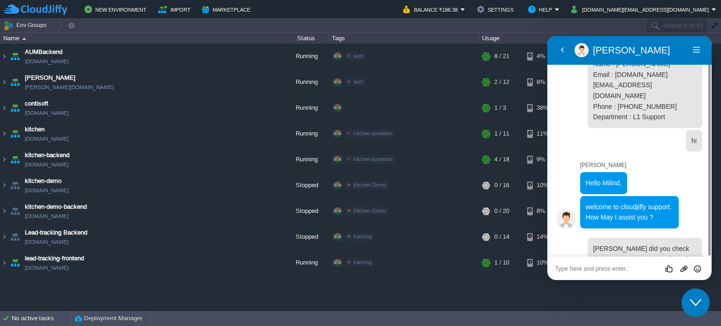
click at [597, 268] on textarea at bounding box center [628, 269] width 149 height 8
click at [45, 103] on span "contisoft" at bounding box center [36, 103] width 23 height 9
type input "contisoft"
drag, startPoint x: 574, startPoint y: 269, endPoint x: 583, endPoint y: 273, distance: 9.7
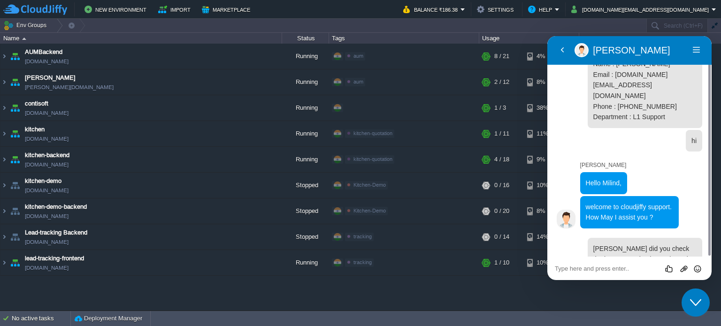
click at [574, 269] on textarea at bounding box center [628, 269] width 149 height 8
click at [607, 266] on textarea at bounding box center [628, 269] width 149 height 8
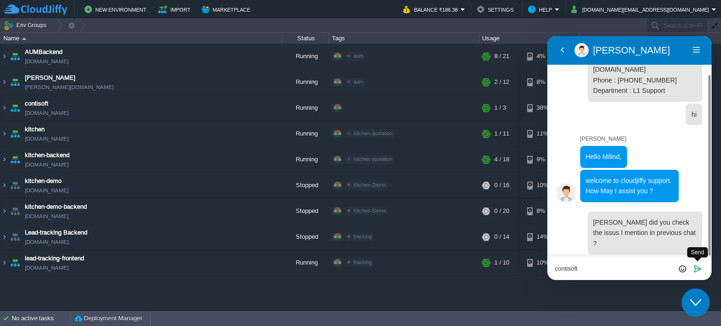
type textarea "contisoft"
click at [698, 266] on icon "Send" at bounding box center [697, 269] width 8 height 8
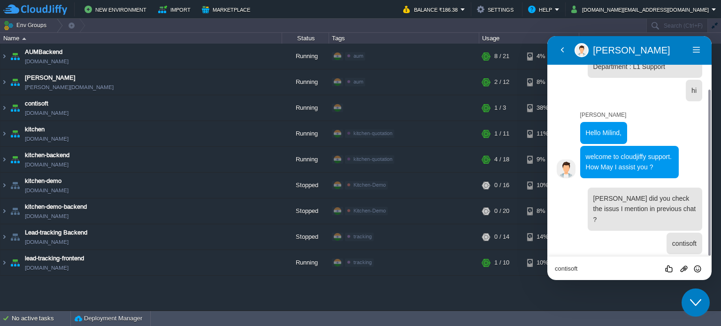
click at [597, 271] on textarea "contisoft" at bounding box center [628, 269] width 149 height 8
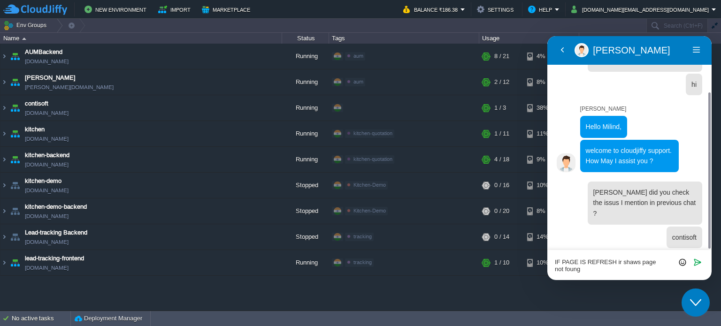
type textarea "IF PAGE IS REFRESH ir shaws page not foung"
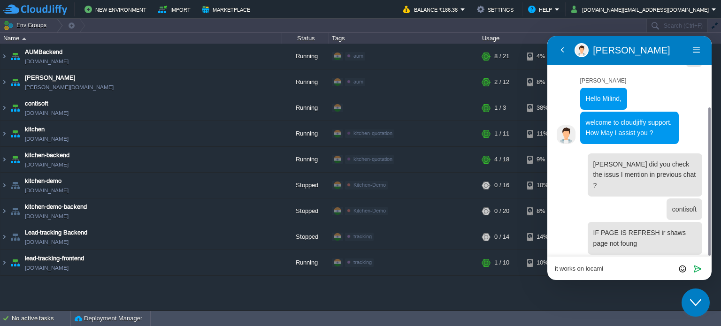
scroll to position [0, 0]
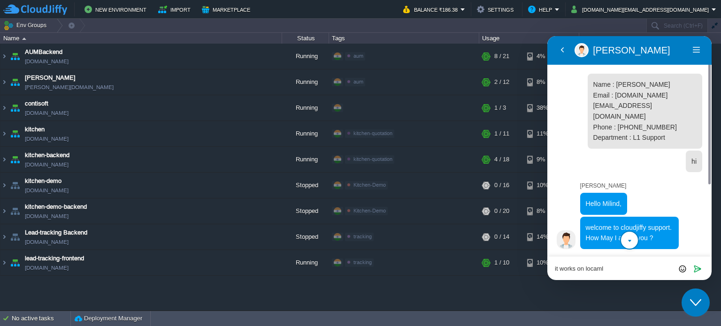
click at [615, 264] on div "it works on locaml Rate this chat Upload File Insert emoji Send" at bounding box center [628, 268] width 149 height 8
click at [615, 273] on div "it works on locaml Rate this chat Upload File Insert emoji Send" at bounding box center [629, 268] width 164 height 23
drag, startPoint x: 615, startPoint y: 273, endPoint x: 609, endPoint y: 271, distance: 6.8
click at [613, 273] on div "it works on locaml Rate this chat Upload File Insert emoji Send" at bounding box center [629, 268] width 164 height 23
click at [620, 270] on textarea "it works on locaml" at bounding box center [628, 269] width 149 height 8
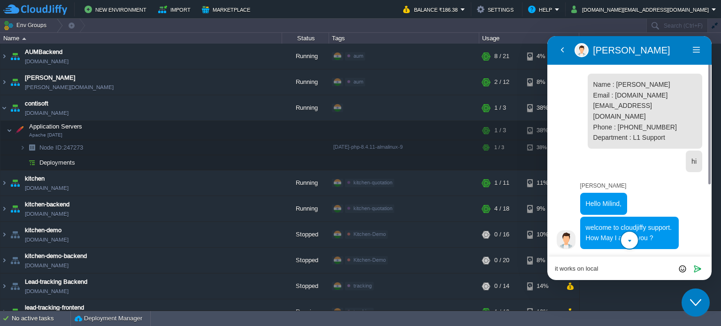
scroll to position [105, 0]
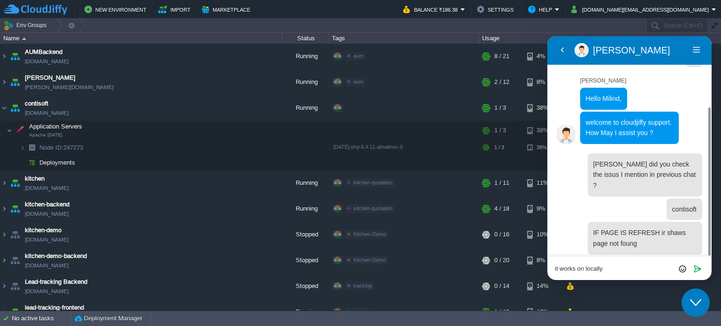
type textarea "it works on locally"
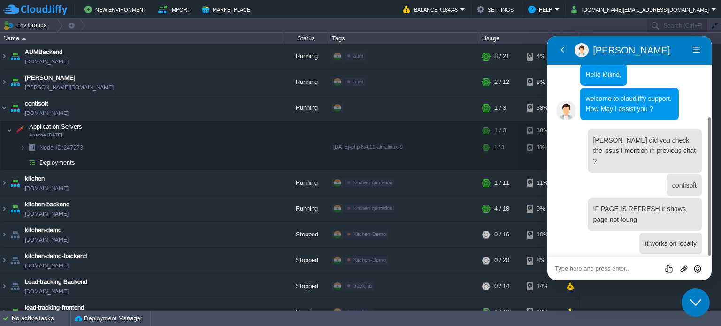
click at [602, 266] on textarea at bounding box center [628, 269] width 149 height 8
paste textarea "[URL][DOMAIN_NAME]"
type textarea "[URL][DOMAIN_NAME]"
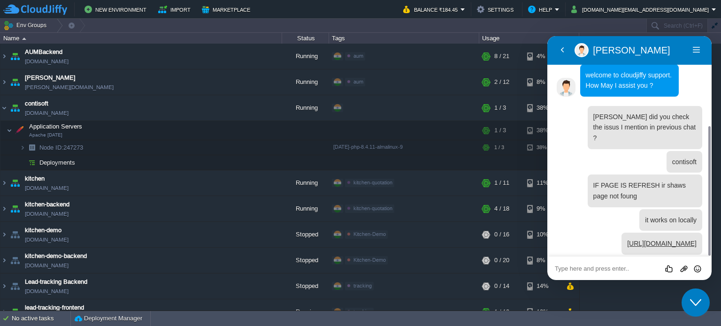
click at [650, 266] on textarea at bounding box center [628, 269] width 149 height 8
type textarea "[PERSON_NAME] this url"
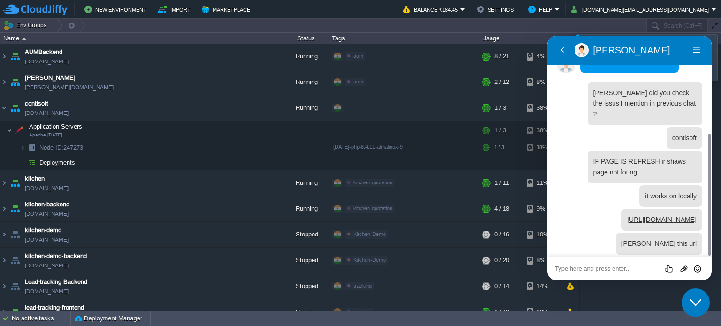
click at [600, 269] on textarea at bounding box center [628, 269] width 149 height 8
click at [607, 269] on textarea at bounding box center [628, 269] width 149 height 8
paste textarea "[URL][DOMAIN_NAME]"
click at [669, 267] on textarea "[URL][DOMAIN_NAME]" at bounding box center [628, 269] width 149 height 8
click at [662, 269] on textarea "[URL][DOMAIN_NAME]" at bounding box center [628, 269] width 149 height 8
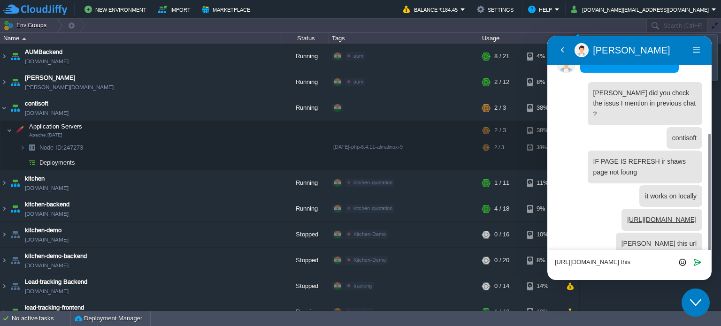
scroll to position [182, 0]
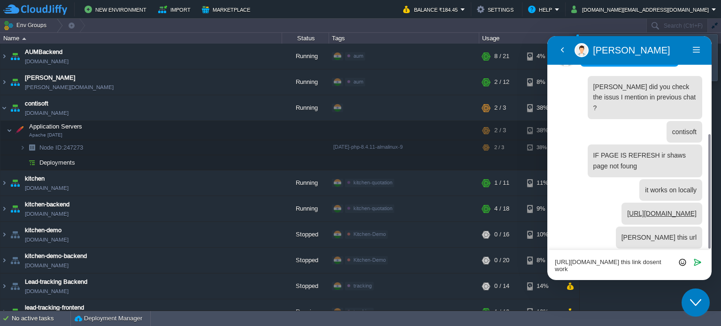
type textarea "[URL][DOMAIN_NAME] this link dosent work"
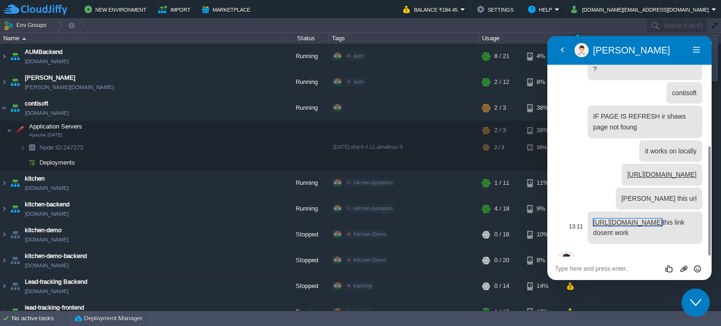
click at [662, 219] on link "[URL][DOMAIN_NAME]" at bounding box center [627, 223] width 69 height 8
drag, startPoint x: 699, startPoint y: 142, endPoint x: 593, endPoint y: 137, distance: 106.1
click at [621, 164] on div "[URL][DOMAIN_NAME]" at bounding box center [661, 175] width 81 height 22
copy link "[URL][DOMAIN_NAME]"
click at [593, 267] on textarea at bounding box center [628, 269] width 149 height 8
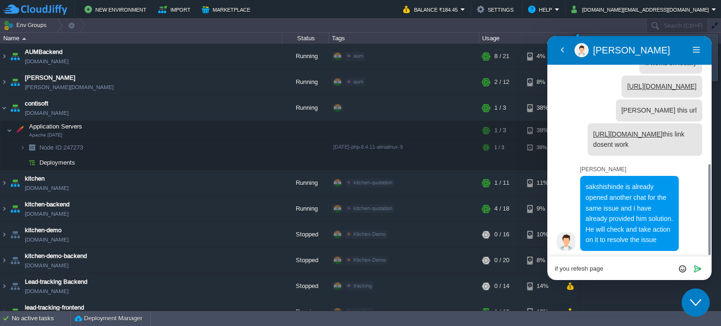
scroll to position [290, 0]
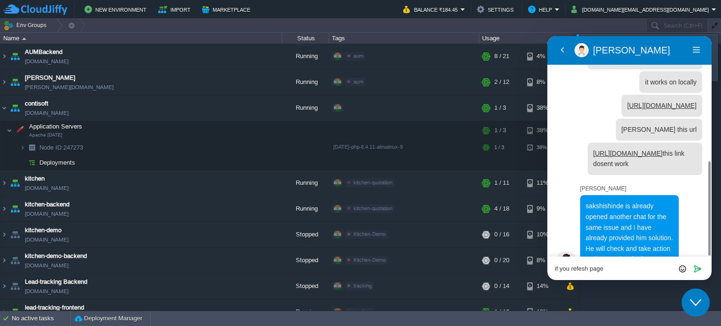
paste textarea "[URL][DOMAIN_NAME]"
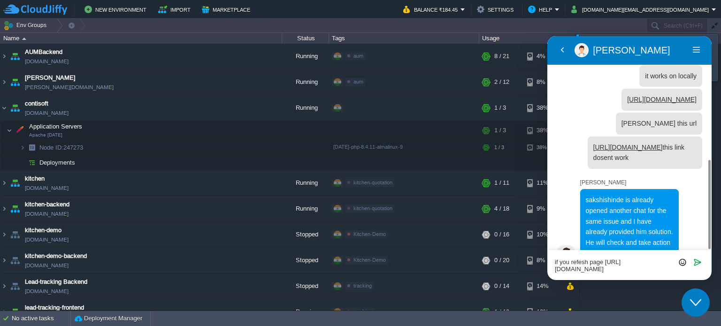
drag, startPoint x: 641, startPoint y: 269, endPoint x: 545, endPoint y: 260, distance: 97.0
click at [547, 260] on html "Back [PERSON_NAME] M Menu Back Rate this chat Upload File Insert emoji 13:07 Na…" at bounding box center [629, 158] width 164 height 244
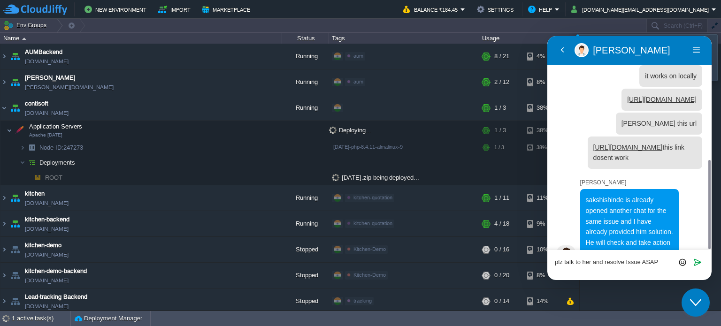
type textarea "plz talk to her and resolve Issue ASAP"
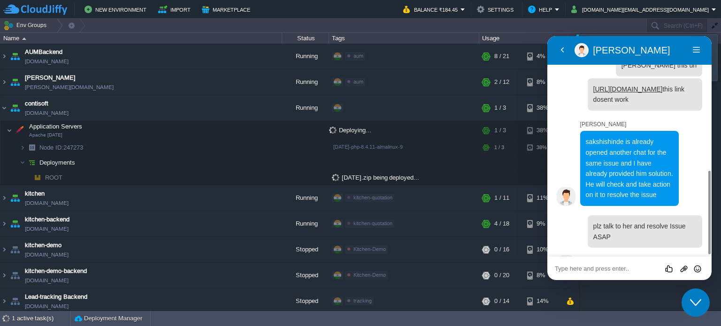
scroll to position [358, 0]
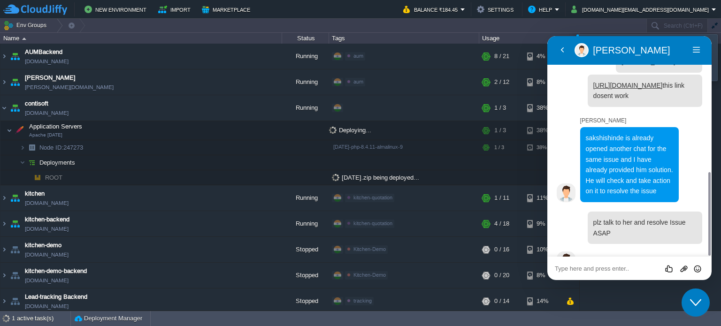
click at [620, 267] on textarea at bounding box center [628, 269] width 149 height 8
click at [696, 305] on icon "Close Chat This icon closes the chat window." at bounding box center [695, 302] width 11 height 11
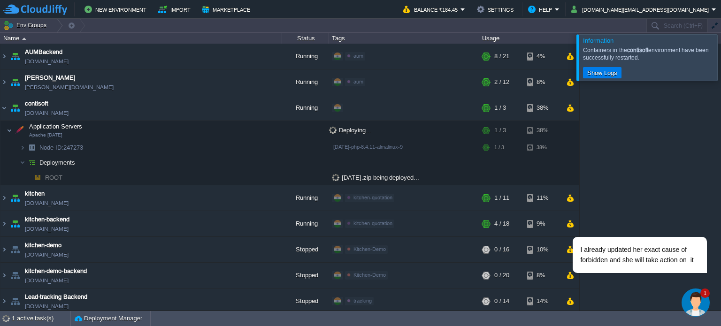
click at [720, 60] on div at bounding box center [732, 57] width 0 height 46
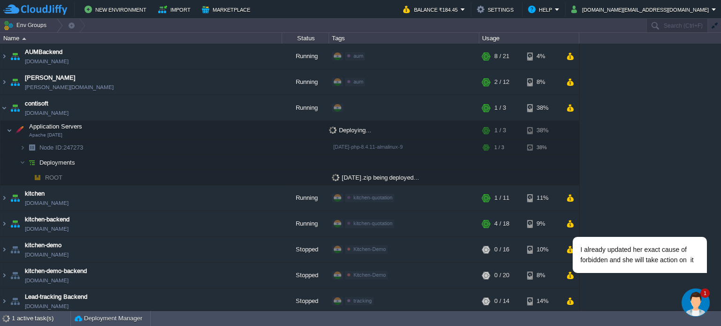
click at [694, 306] on img "Chat widget" at bounding box center [695, 302] width 28 height 28
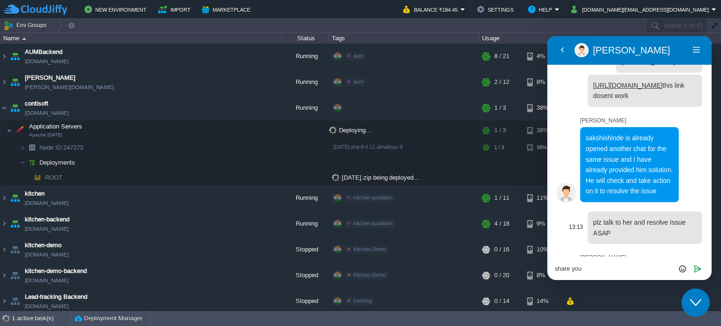
scroll to position [396, 0]
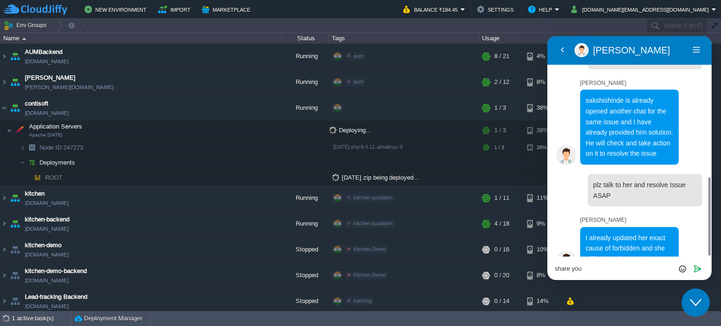
click at [594, 270] on textarea "share you" at bounding box center [628, 269] width 149 height 8
type textarea "ok"
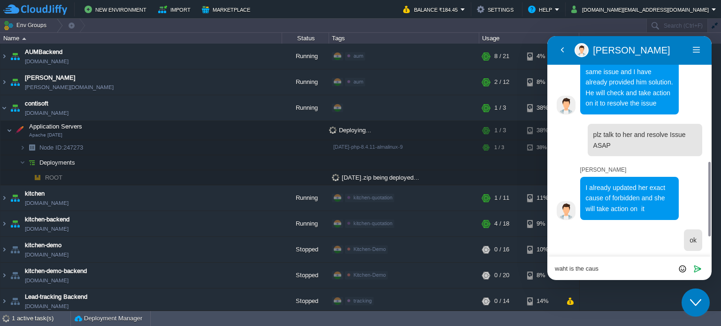
scroll to position [427, 0]
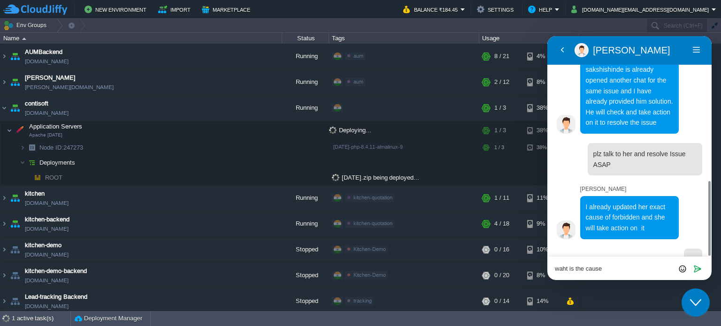
type textarea "waht is the cause ?"
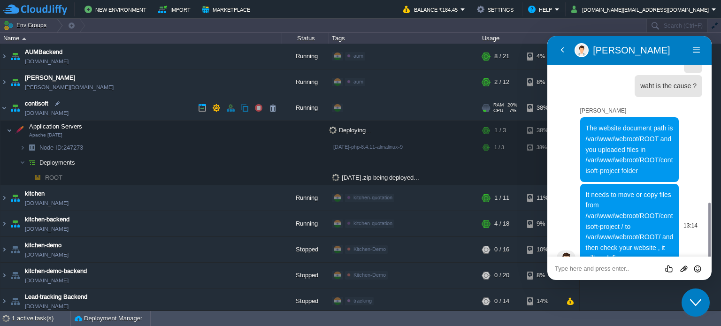
scroll to position [623, 0]
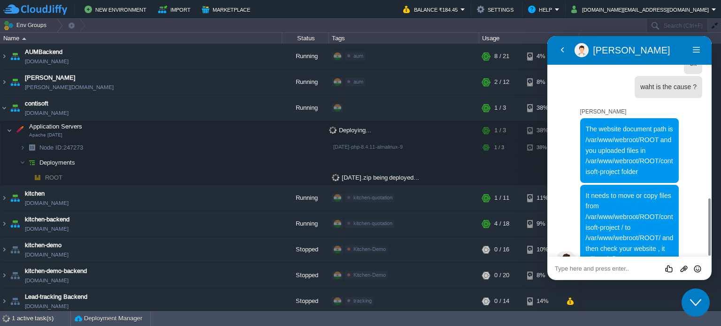
click at [599, 269] on textarea at bounding box center [628, 269] width 149 height 8
paste textarea "Not Found"
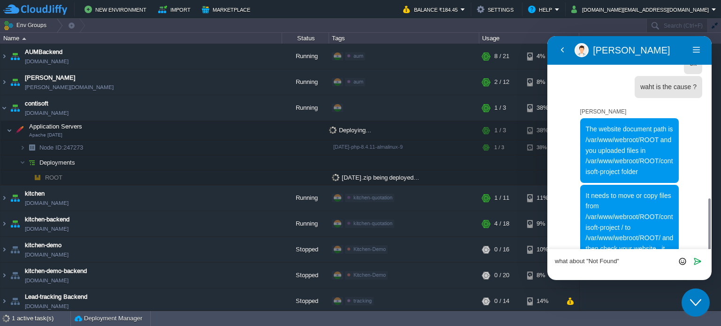
scroll to position [630, 0]
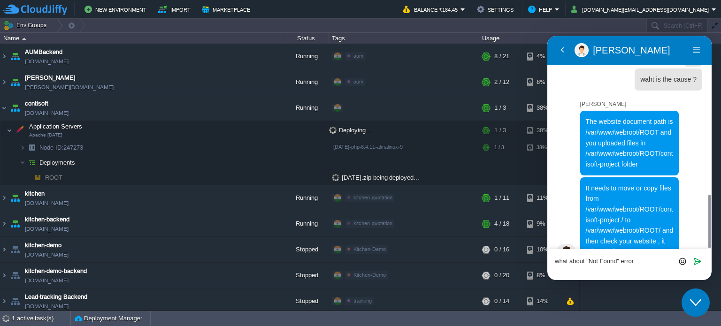
type textarea "what about "Not Found" error ?"
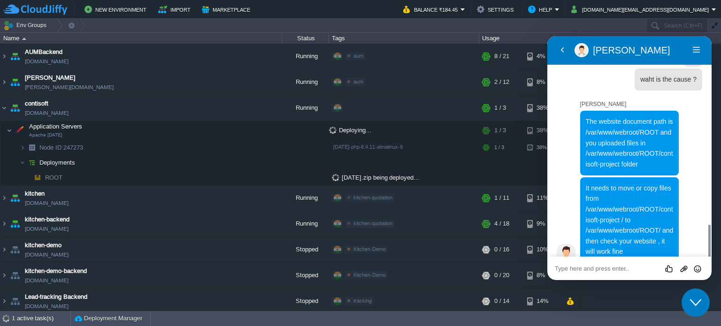
scroll to position [654, 0]
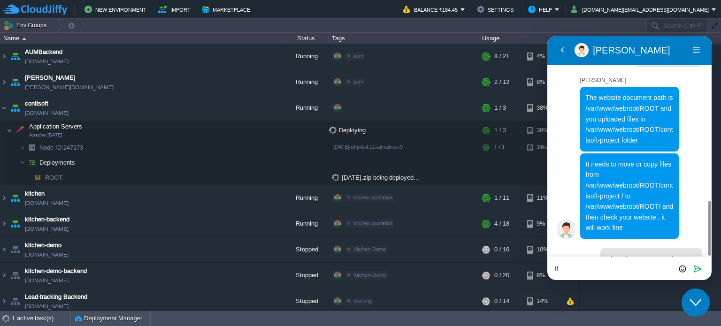
type textarea "I"
click at [604, 268] on textarea "after [PERSON_NAME]" at bounding box center [628, 269] width 149 height 8
click at [615, 269] on textarea "after [PERSON_NAME]" at bounding box center [628, 269] width 149 height 8
paste textarea "Not Found"
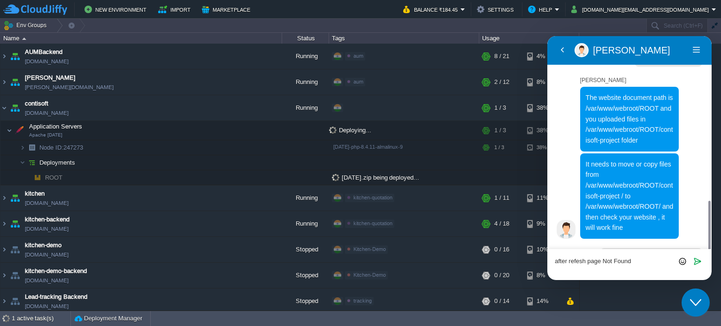
click at [645, 262] on textarea "after refesh page Not Found" at bounding box center [628, 265] width 149 height 15
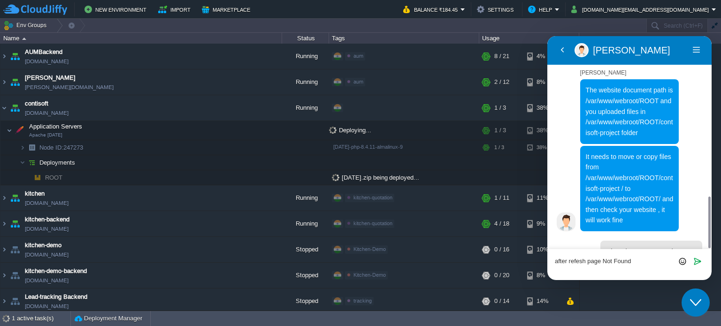
click at [572, 271] on textarea "after refesh page Not Found" at bounding box center [628, 265] width 149 height 15
click at [651, 258] on textarea "after refesh page Not Found" at bounding box center [628, 265] width 149 height 15
click at [603, 259] on textarea "after refesh page Not Found" at bounding box center [628, 265] width 149 height 15
click at [636, 259] on textarea "after refesh page Not Found" at bounding box center [628, 265] width 149 height 15
type textarea "after refesh page Not Found error shows plz look at this error as well"
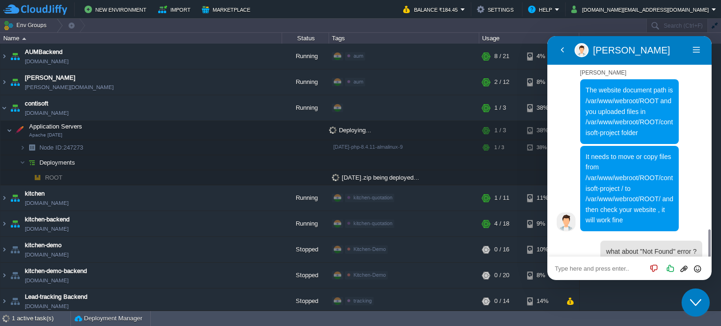
scroll to position [689, 0]
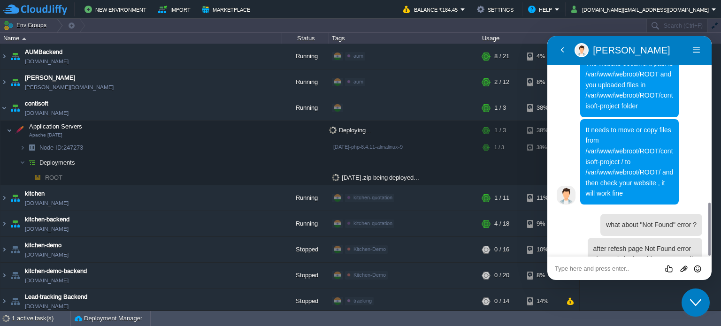
click at [610, 270] on textarea at bounding box center [628, 269] width 149 height 8
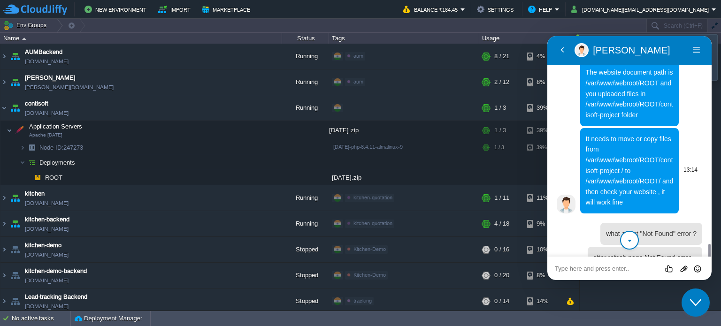
scroll to position [727, 0]
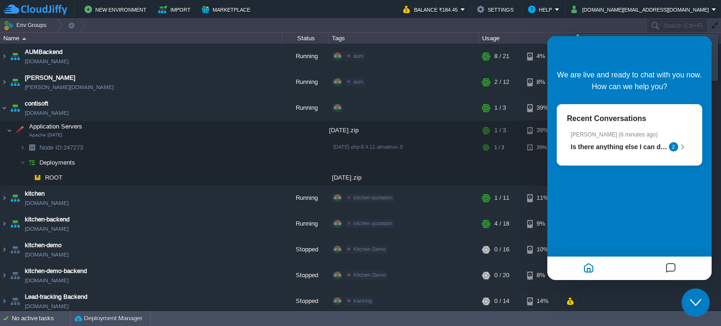
click at [692, 301] on icon "Close Chat This icon closes the chat window." at bounding box center [695, 302] width 11 height 11
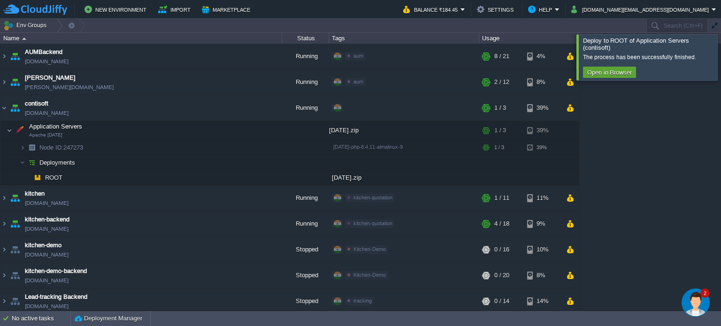
click at [720, 60] on div at bounding box center [732, 57] width 0 height 46
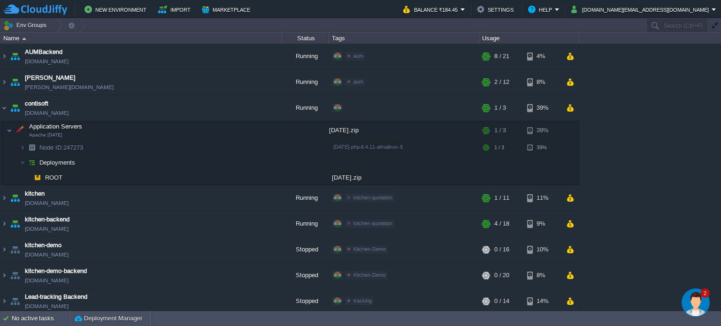
click at [700, 309] on img "Chat widget" at bounding box center [695, 302] width 28 height 28
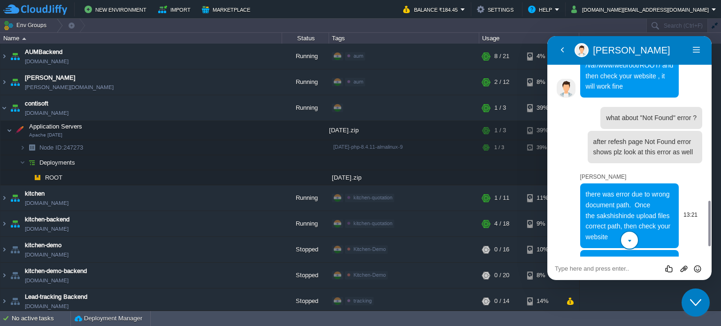
scroll to position [843, 0]
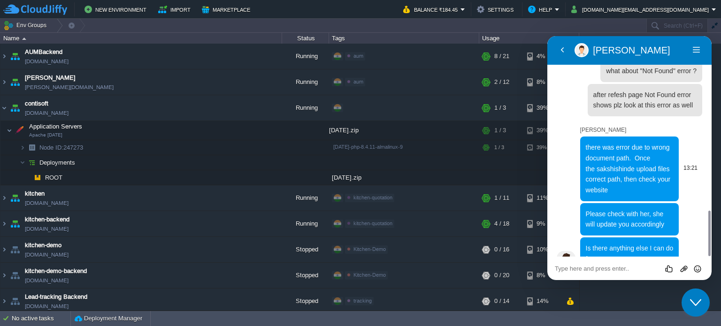
click at [619, 145] on span "there was error due to wrong document path. Once the sakshishinde upload files …" at bounding box center [627, 169] width 85 height 50
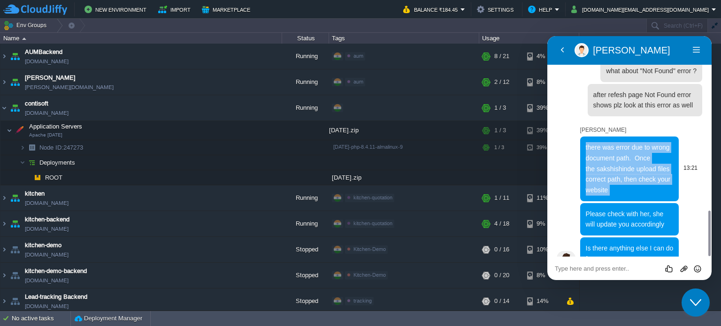
click at [619, 145] on span "there was error due to wrong document path. Once the sakshishinde upload files …" at bounding box center [627, 169] width 85 height 50
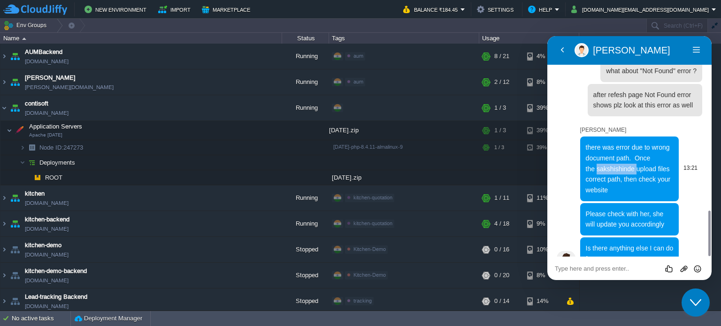
click at [619, 145] on span "there was error due to wrong document path. Once the sakshishinde upload files …" at bounding box center [627, 169] width 85 height 50
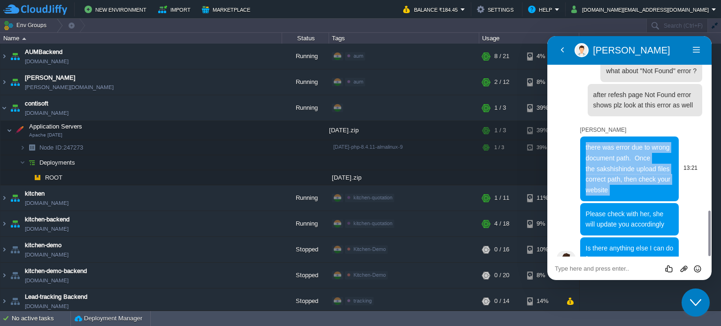
click at [619, 145] on span "there was error due to wrong document path. Once the sakshishinde upload files …" at bounding box center [627, 169] width 85 height 50
click at [615, 160] on span "there was error due to wrong document path. Once the sakshishinde upload files …" at bounding box center [627, 169] width 85 height 50
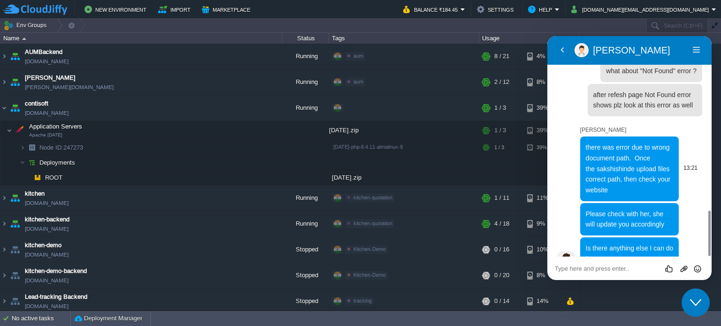
click at [615, 160] on span "there was error due to wrong document path. Once the sakshishinde upload files …" at bounding box center [627, 169] width 85 height 50
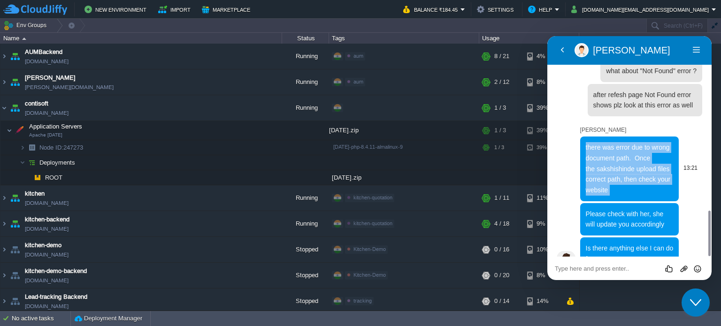
click at [615, 160] on span "there was error due to wrong document path. Once the sakshishinde upload files …" at bounding box center [627, 169] width 85 height 50
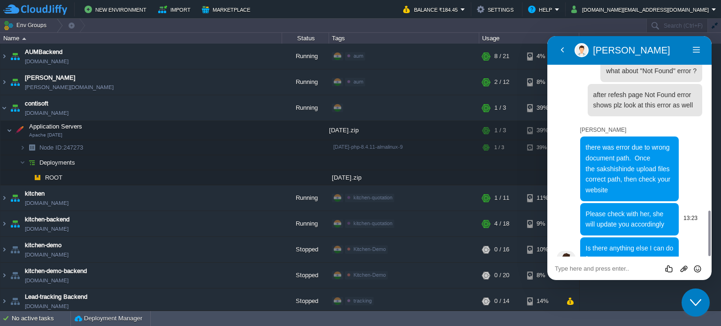
click at [618, 210] on span "Please check with her, she will update you accordingly" at bounding box center [624, 219] width 78 height 18
click at [615, 265] on textarea at bounding box center [628, 269] width 149 height 8
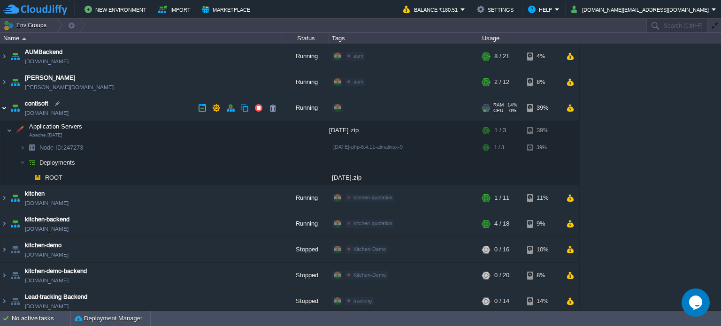
click at [4, 106] on img at bounding box center [4, 107] width 8 height 25
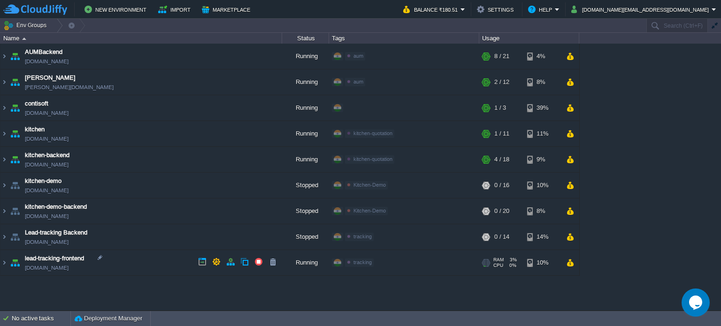
click at [211, 290] on div "AUMBackend [DOMAIN_NAME] Running aum Edit RAM 27% CPU 1% 8 / 21 4% aumtech [DOM…" at bounding box center [360, 177] width 721 height 267
click at [221, 284] on div "AUMBackend [DOMAIN_NAME] Running aum Edit RAM 27% CPU 1% 8 / 21 4% aumtech [DOM…" at bounding box center [360, 177] width 721 height 267
